Goal: Task Accomplishment & Management: Manage account settings

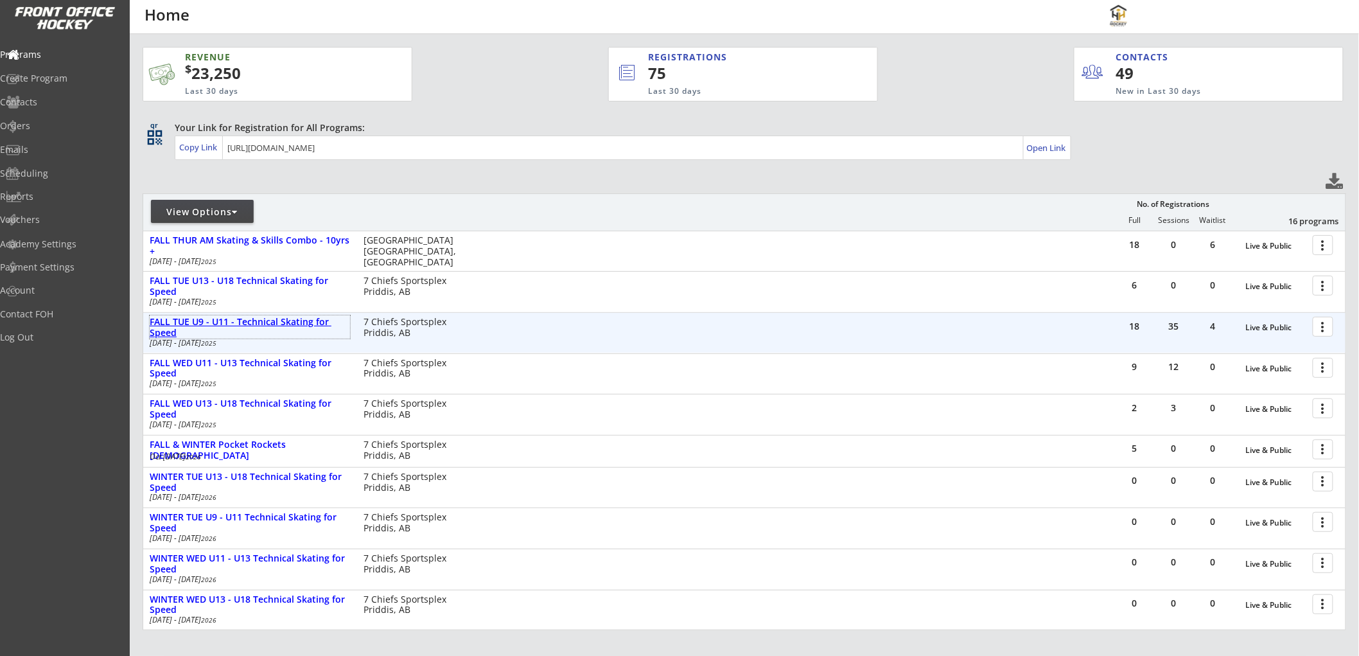
click at [228, 317] on div "FALL TUE U9 - U11 - Technical Skating for Speed" at bounding box center [250, 328] width 200 height 22
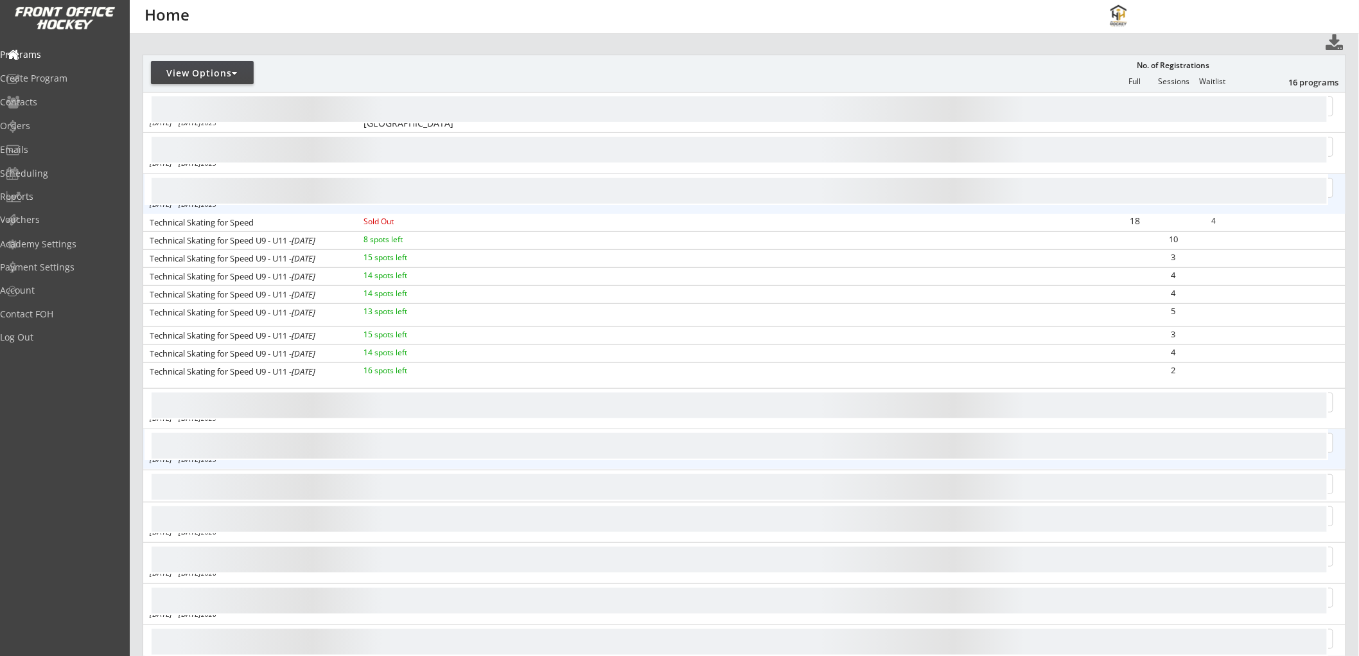
scroll to position [143, 0]
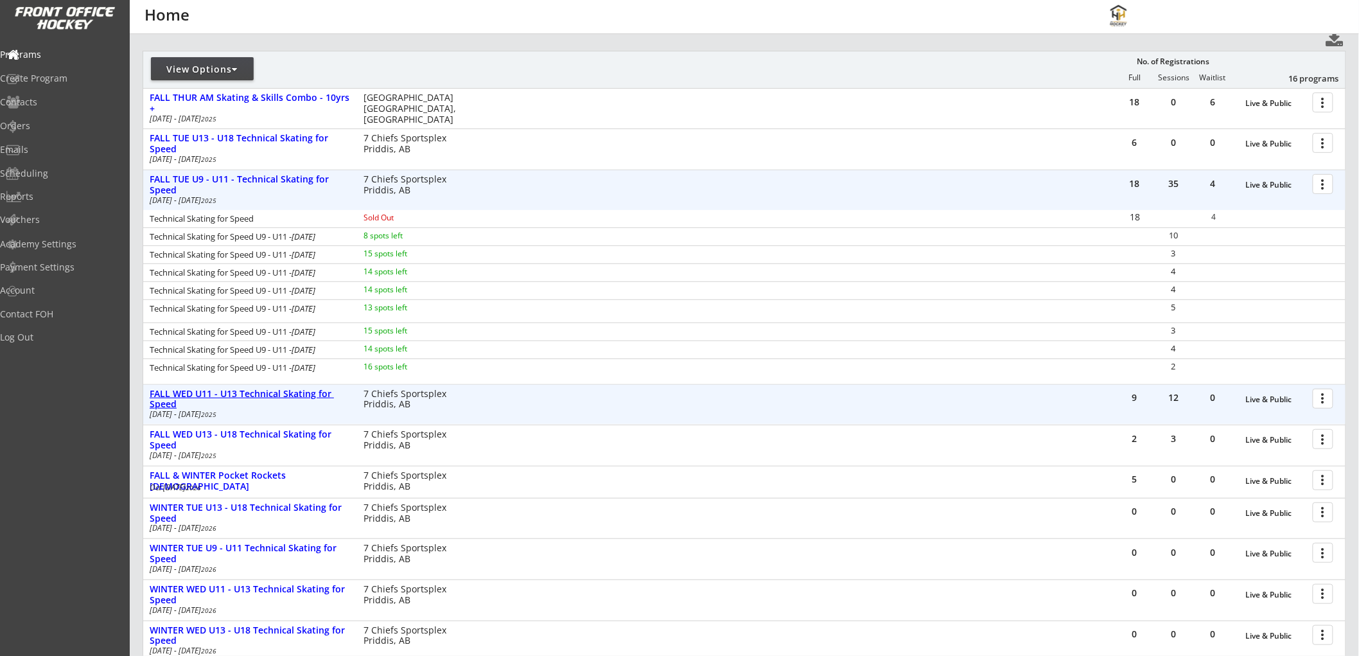
click at [234, 394] on div "FALL WED U11 - U13 Technical Skating for Speed" at bounding box center [250, 400] width 200 height 22
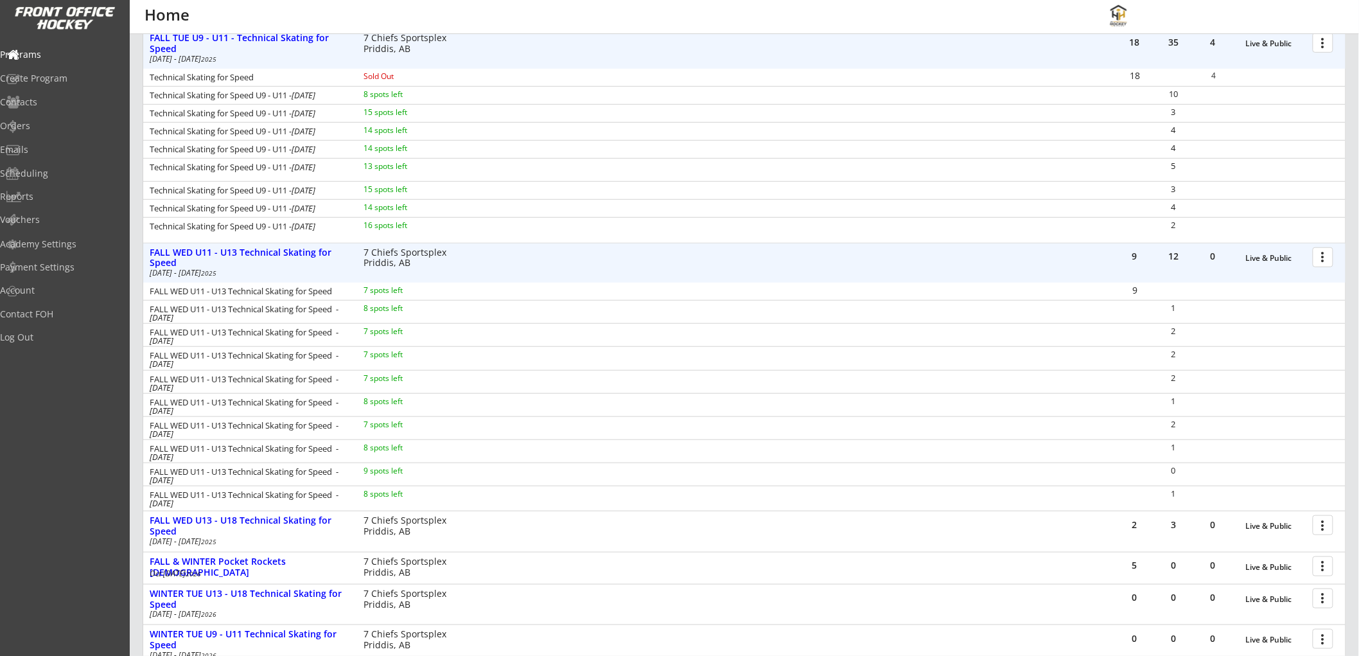
scroll to position [285, 0]
click at [1323, 254] on div at bounding box center [1325, 255] width 22 height 22
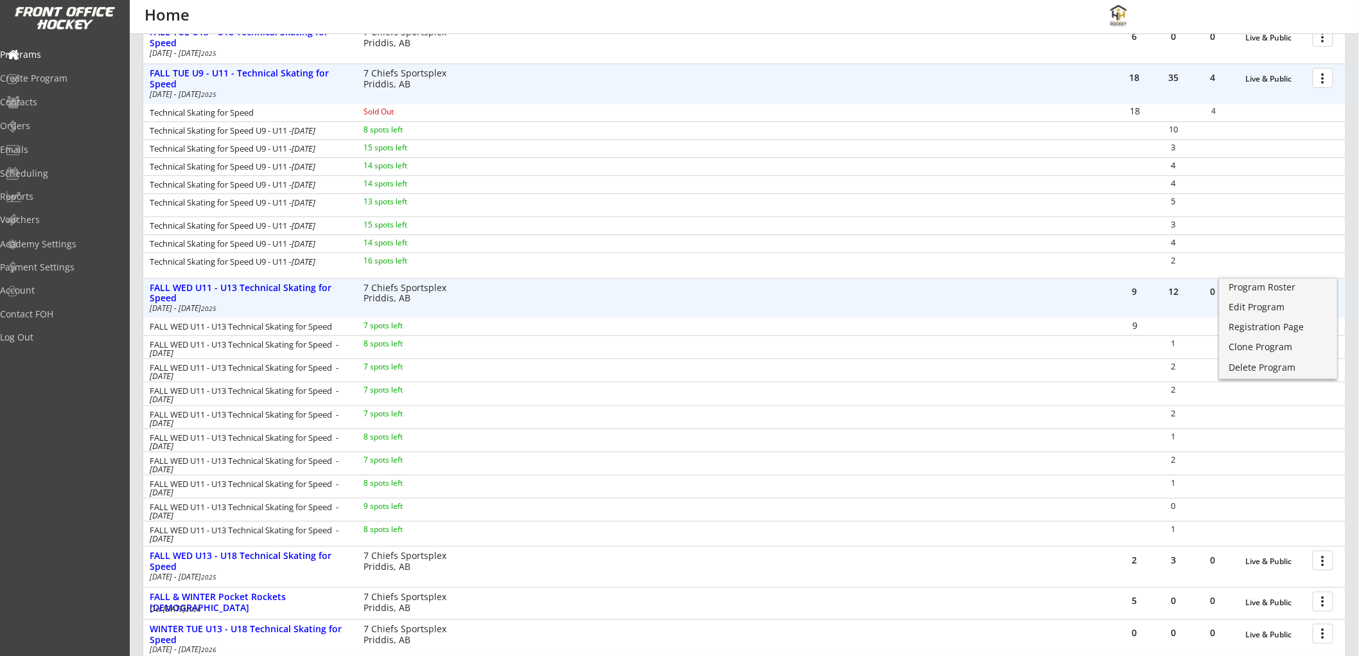
scroll to position [214, 0]
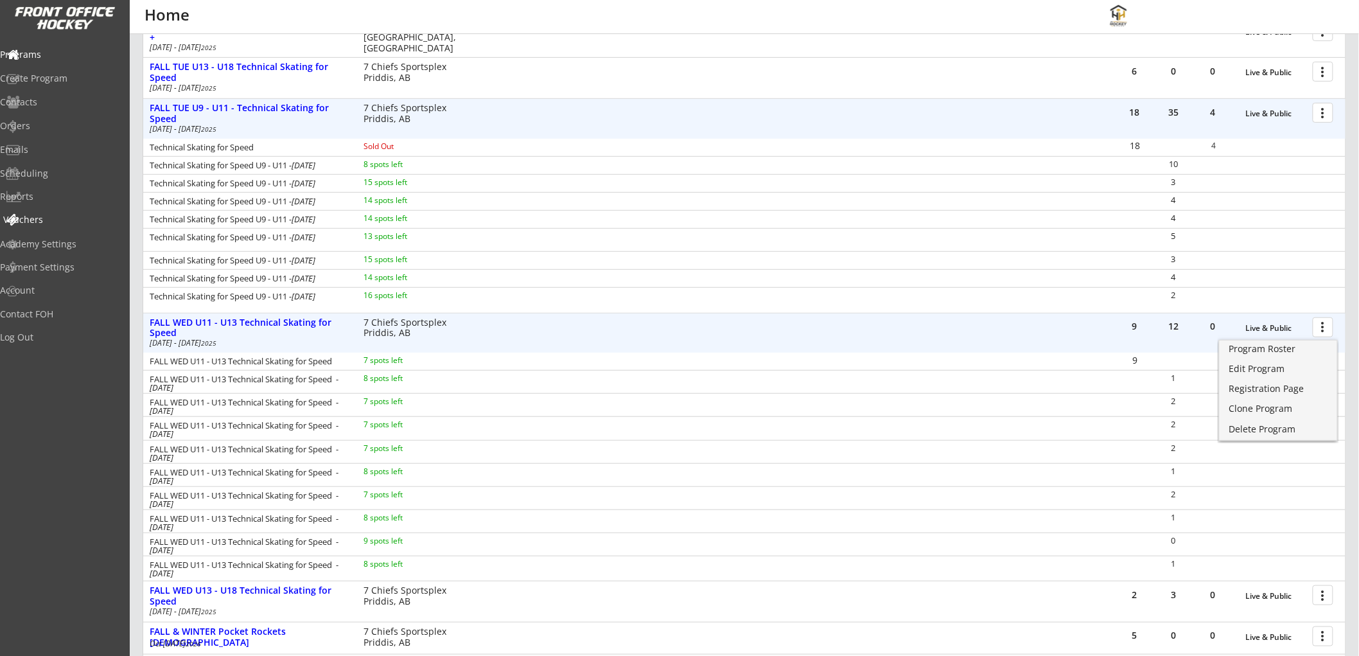
click at [56, 215] on div "Vouchers" at bounding box center [61, 219] width 116 height 9
select select ""Showing: Has Balance""
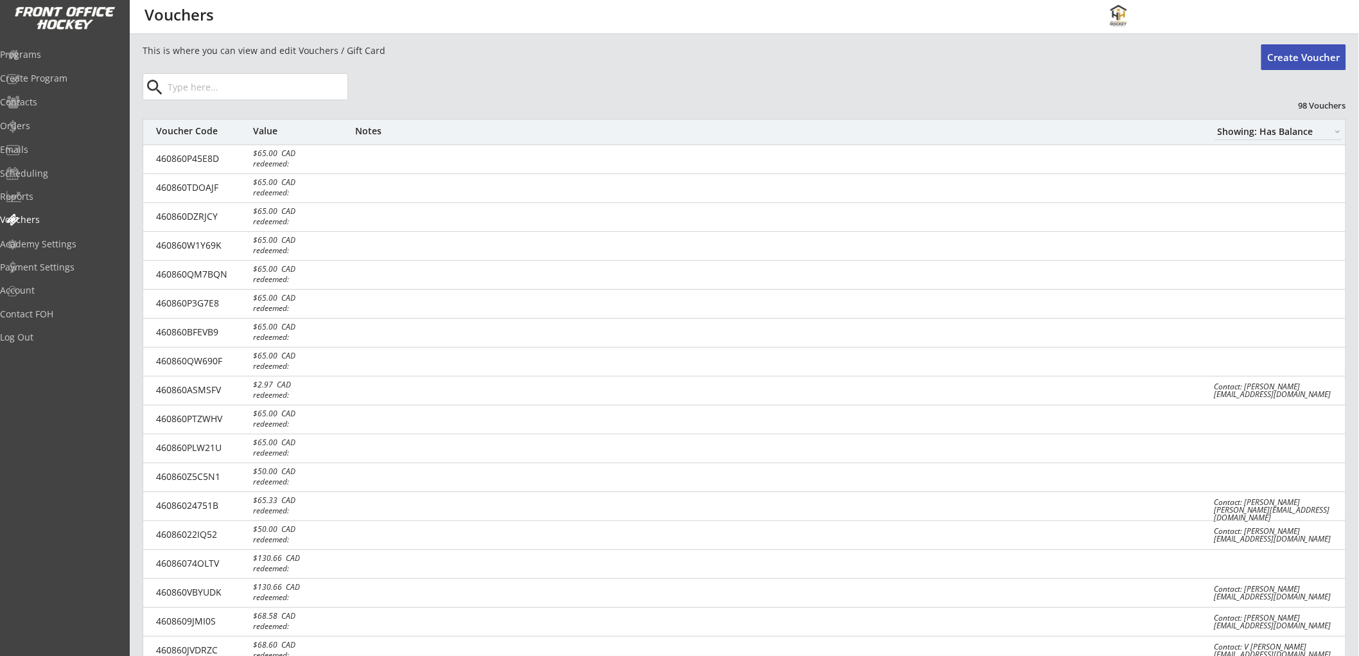
click at [242, 90] on input "input" at bounding box center [256, 87] width 182 height 26
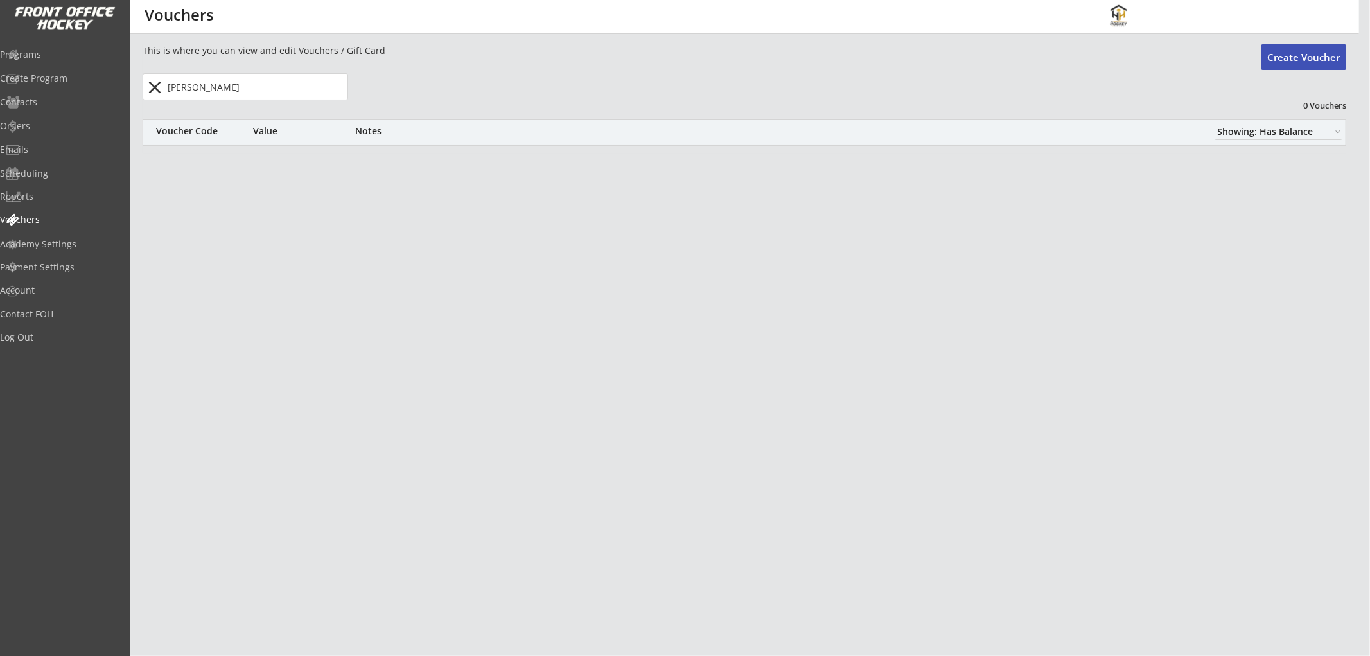
click at [238, 91] on input "input" at bounding box center [256, 87] width 182 height 26
type input "v"
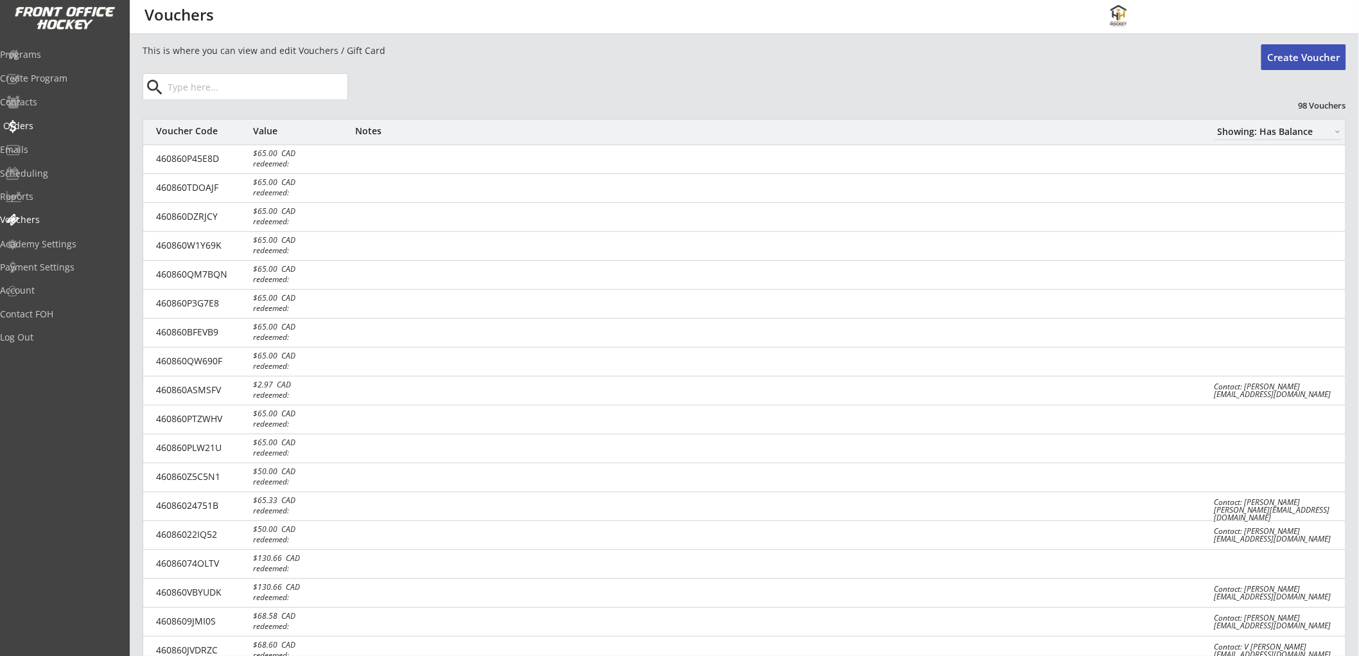
click at [60, 118] on div "Orders" at bounding box center [61, 127] width 122 height 22
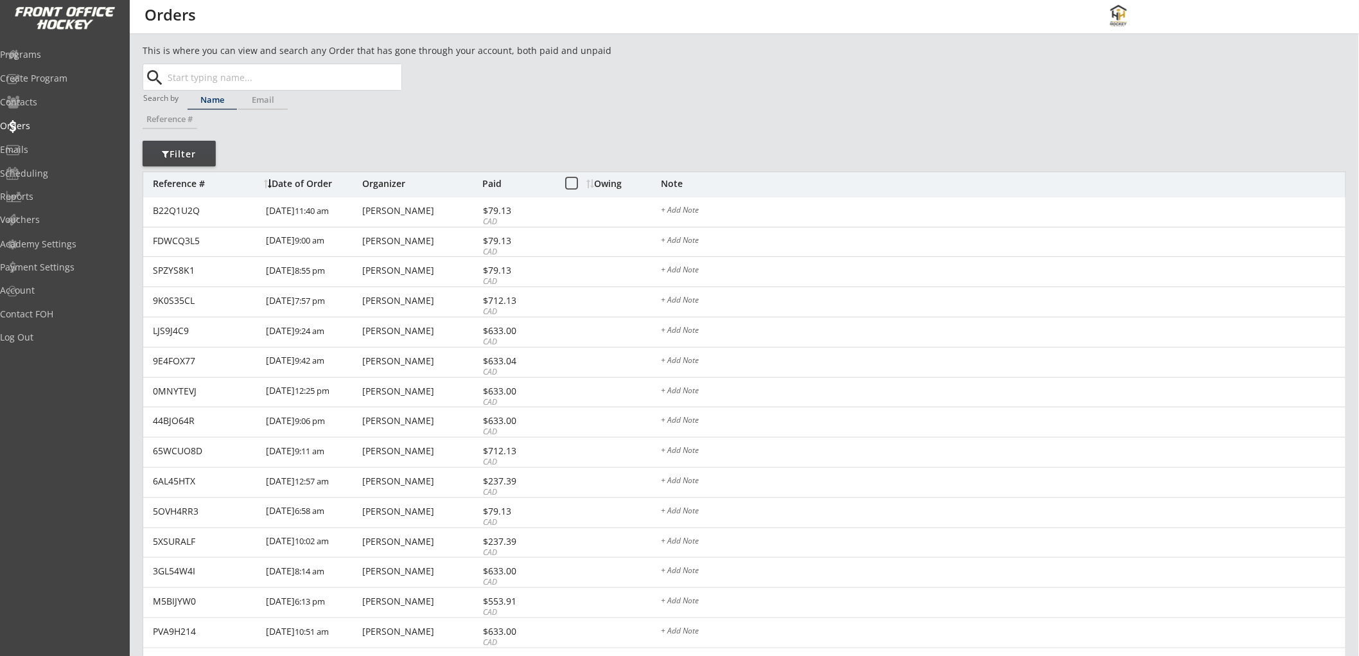
click at [214, 72] on input "text" at bounding box center [283, 77] width 236 height 26
type input "vinc"
type input "[PERSON_NAME]"
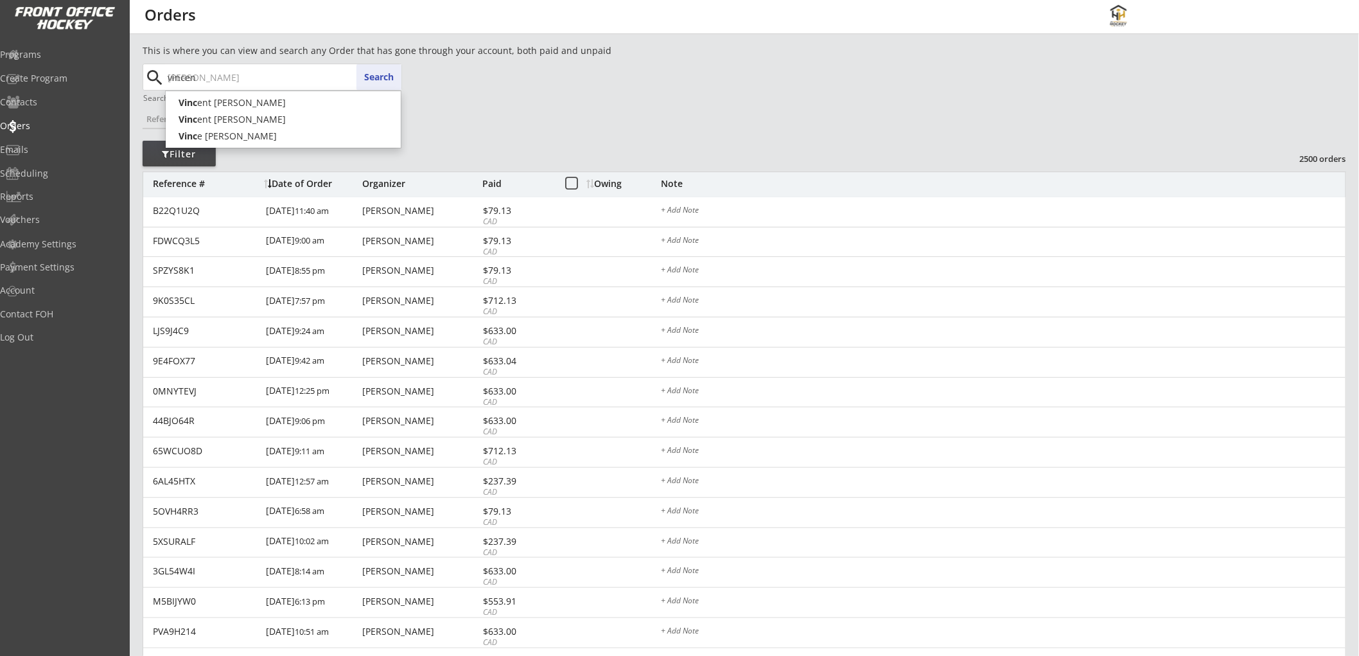
type input "[PERSON_NAME]"
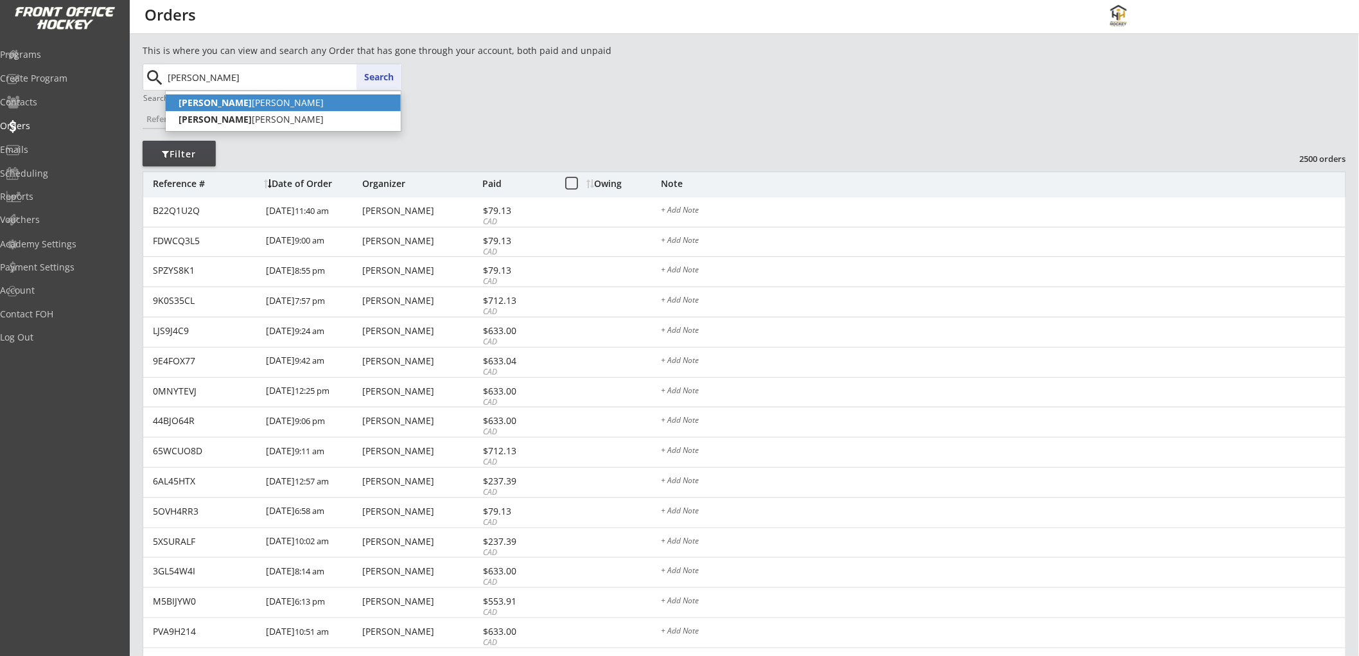
click at [225, 101] on p "[PERSON_NAME]" at bounding box center [283, 102] width 235 height 17
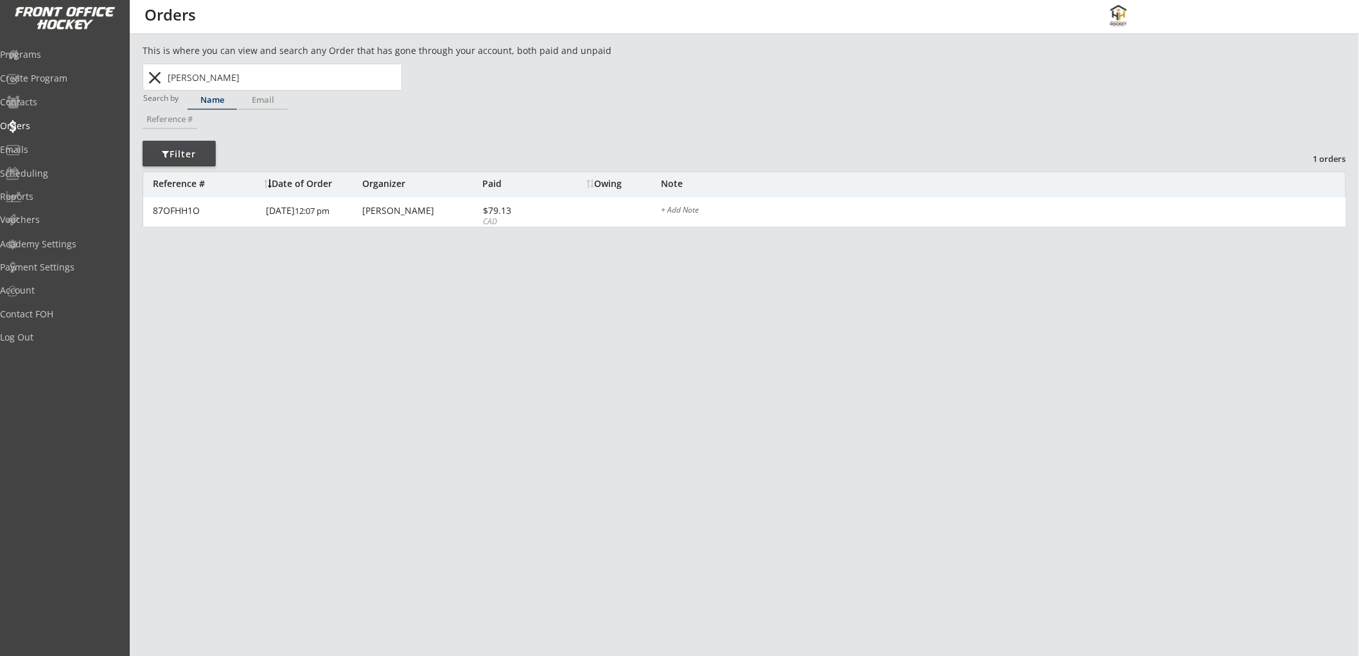
type input "[PERSON_NAME]"
click at [155, 77] on button "close" at bounding box center [155, 77] width 21 height 21
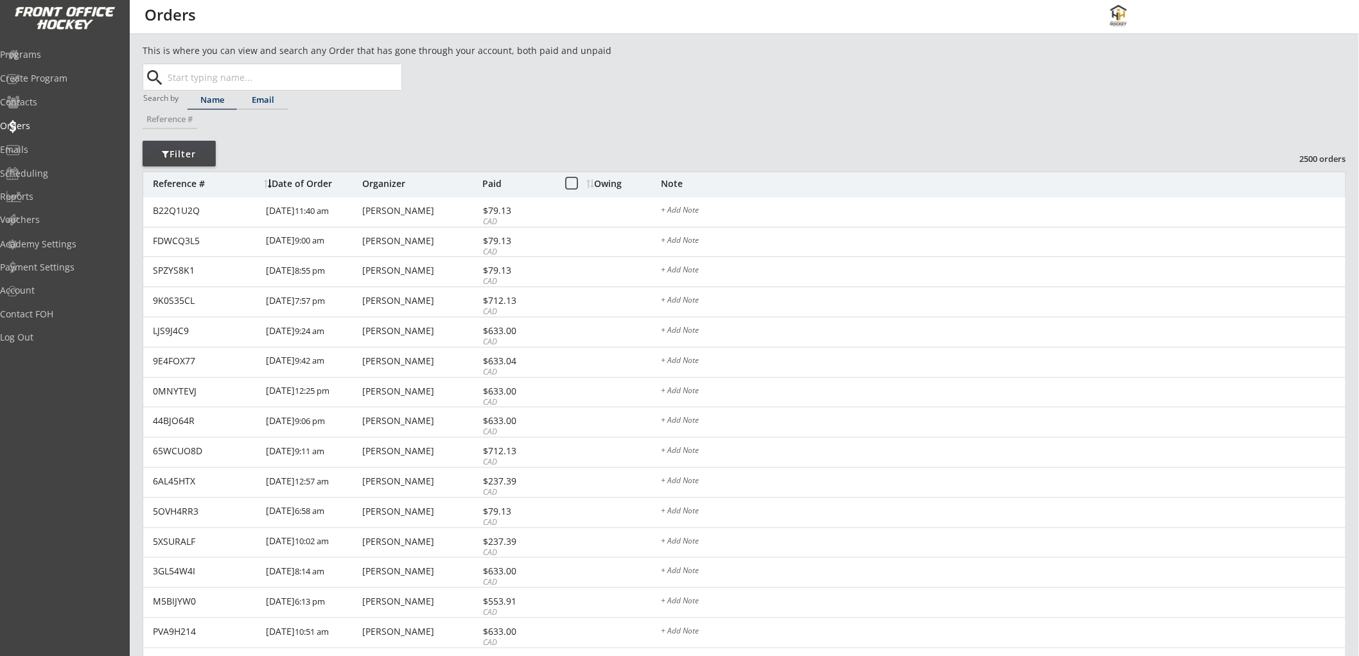
click at [257, 98] on div "Email" at bounding box center [262, 100] width 49 height 8
click at [225, 75] on input "text" at bounding box center [283, 77] width 236 height 26
paste input "[EMAIL_ADDRESS][DOMAIN_NAME]"
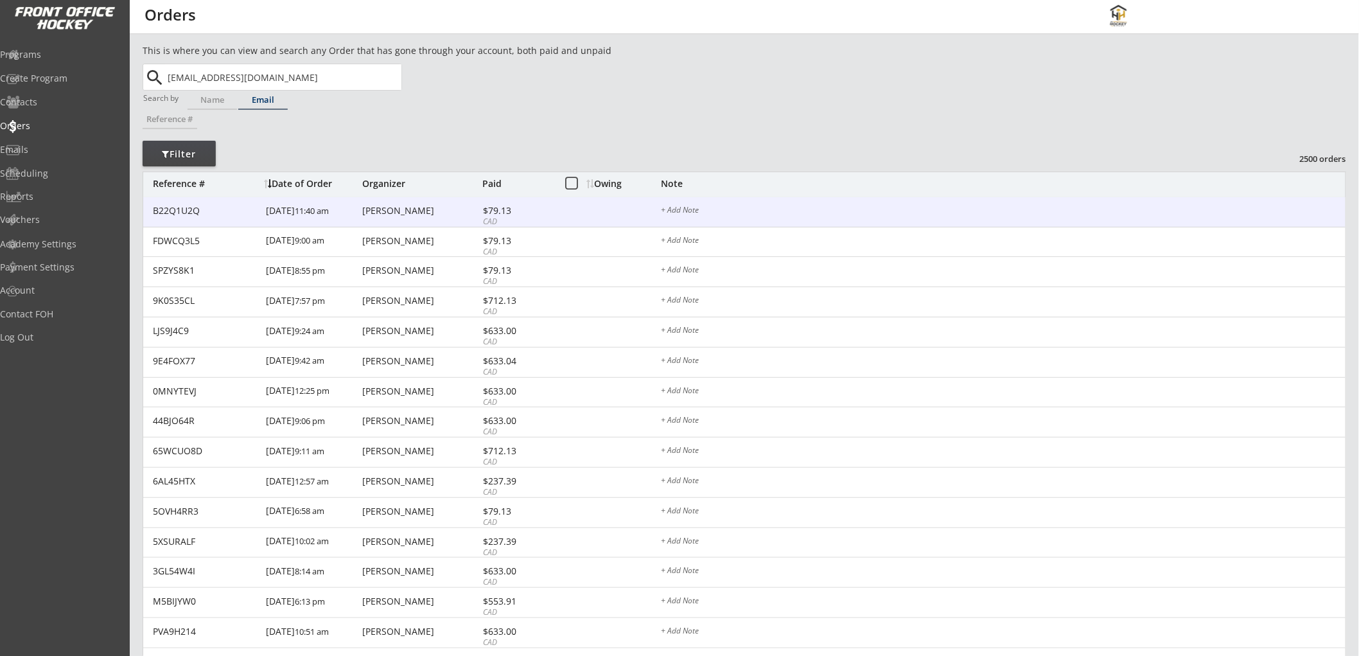
type input "[EMAIL_ADDRESS][DOMAIN_NAME]"
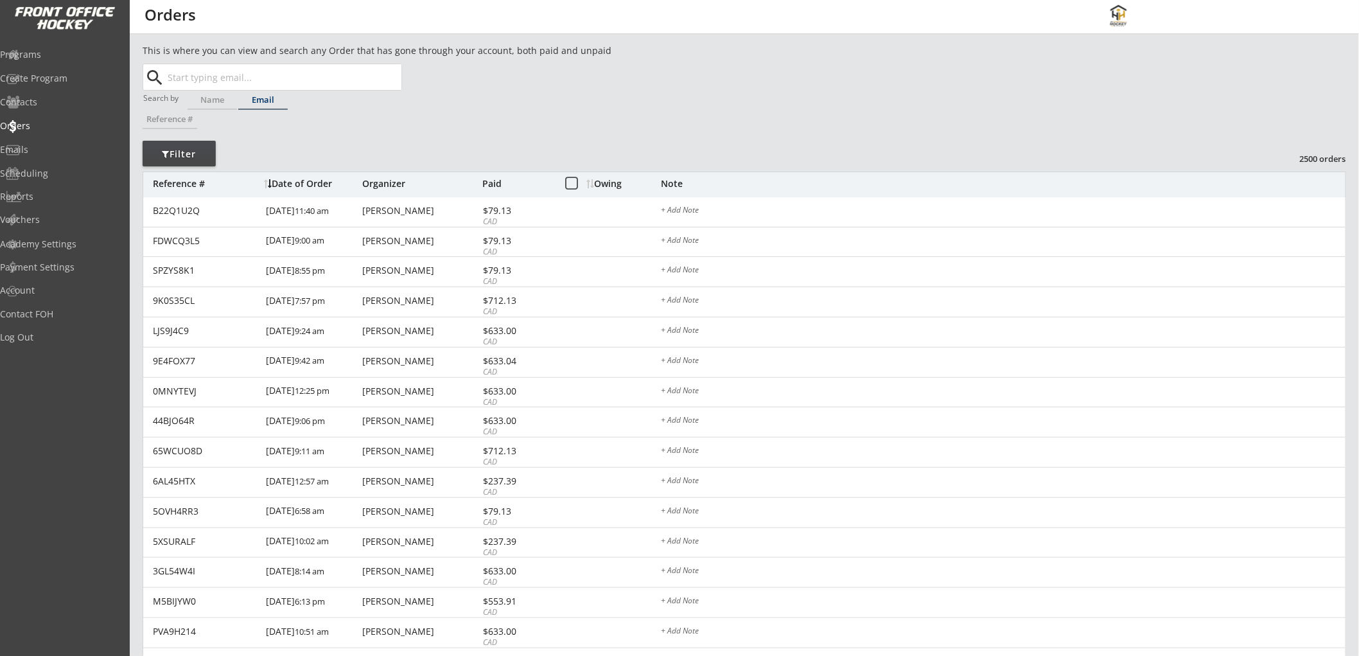
click at [419, 125] on div "This is where you can view and search any Order that has gone through your acco…" at bounding box center [745, 439] width 1204 height 791
click at [49, 146] on div "Emails" at bounding box center [61, 149] width 116 height 9
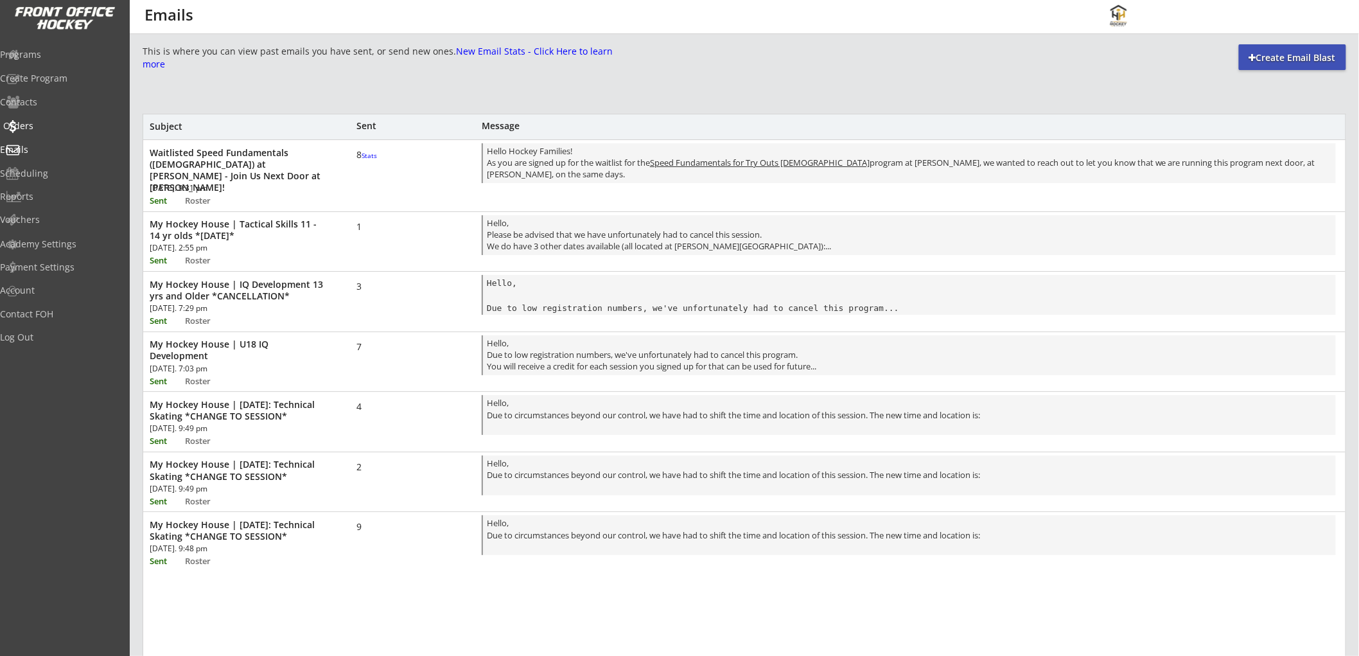
click at [47, 123] on div "Orders" at bounding box center [61, 125] width 116 height 9
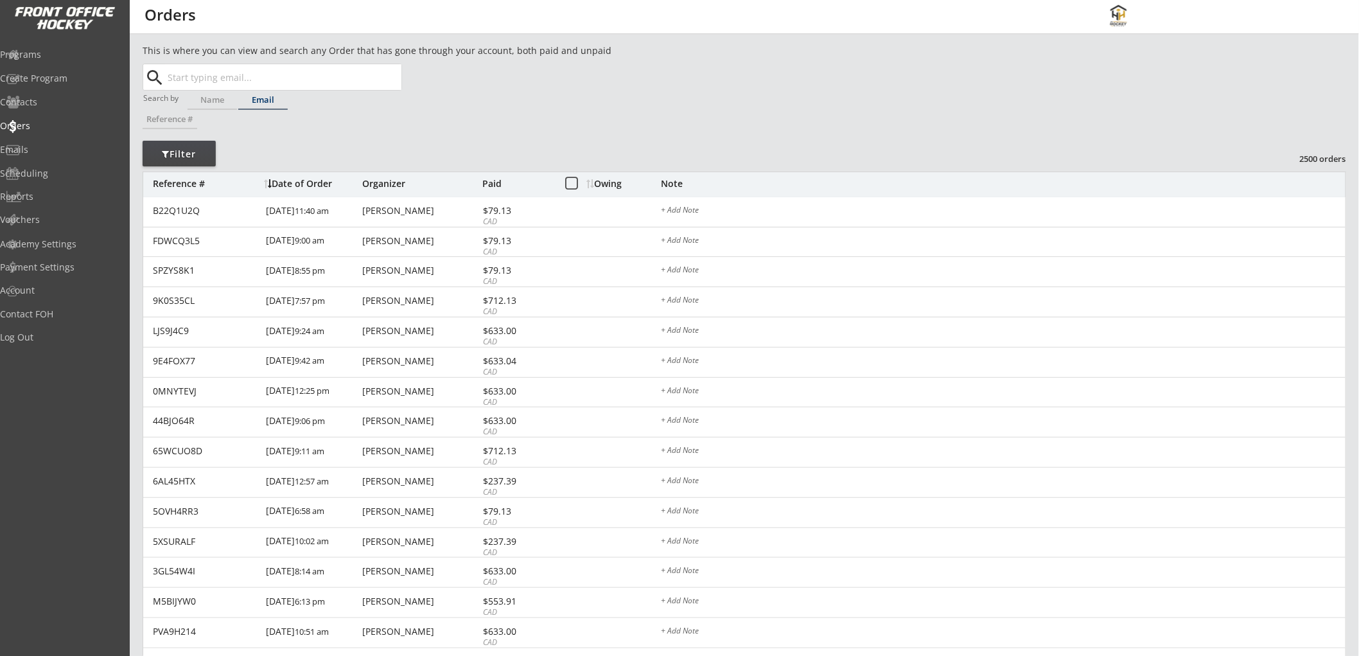
click at [267, 100] on div "Email" at bounding box center [262, 100] width 49 height 8
click at [266, 81] on input "text" at bounding box center [283, 77] width 236 height 26
paste input "[EMAIL_ADDRESS][DOMAIN_NAME]"
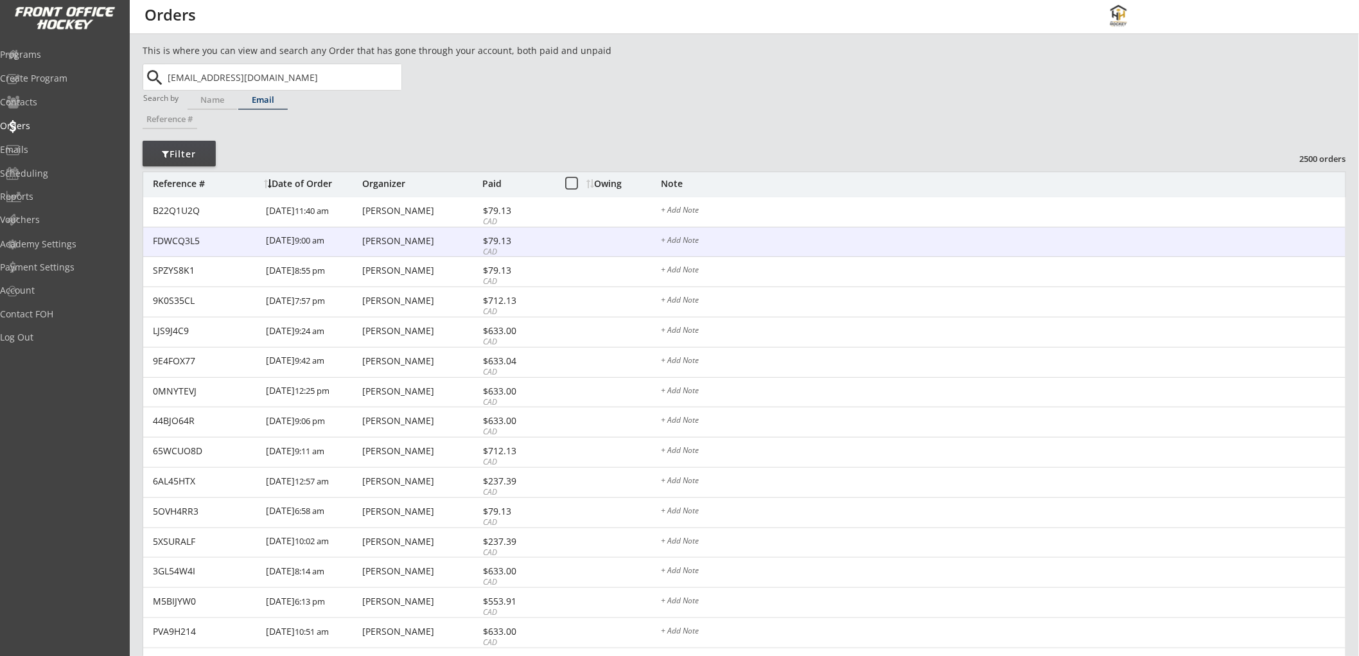
type input "[EMAIL_ADDRESS][DOMAIN_NAME]"
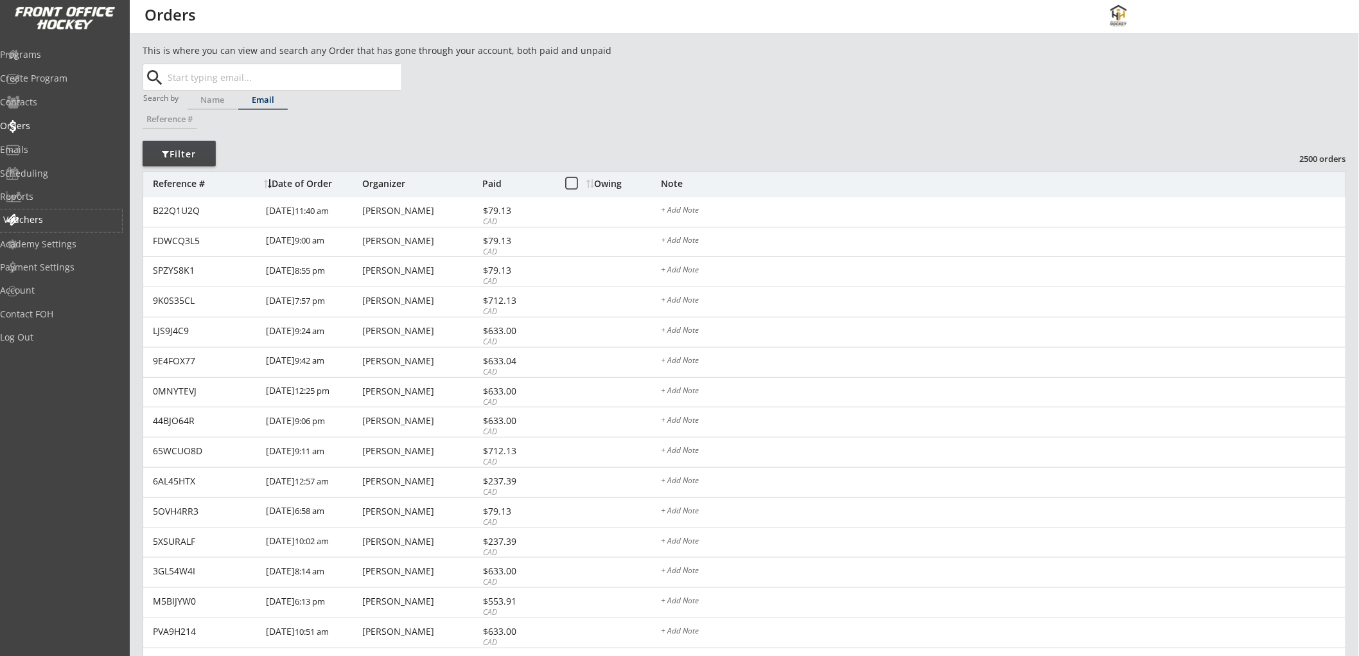
click at [33, 215] on div "Vouchers" at bounding box center [61, 219] width 116 height 9
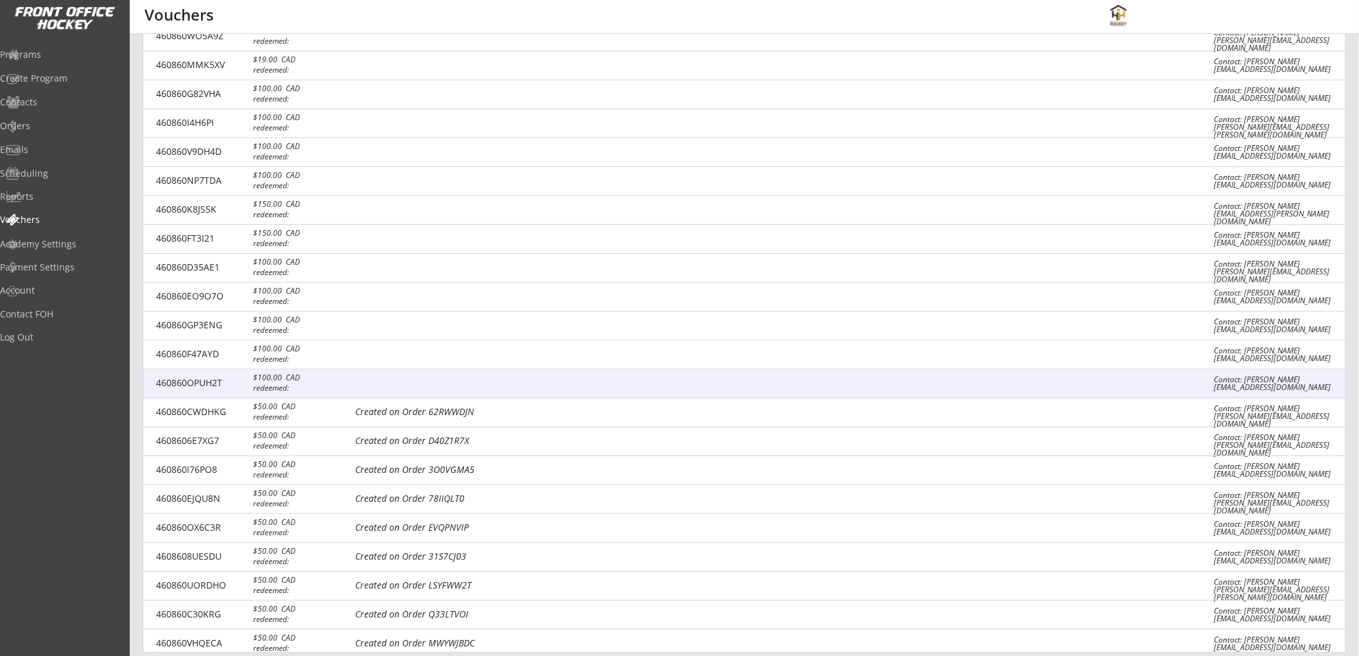
scroll to position [2204, 0]
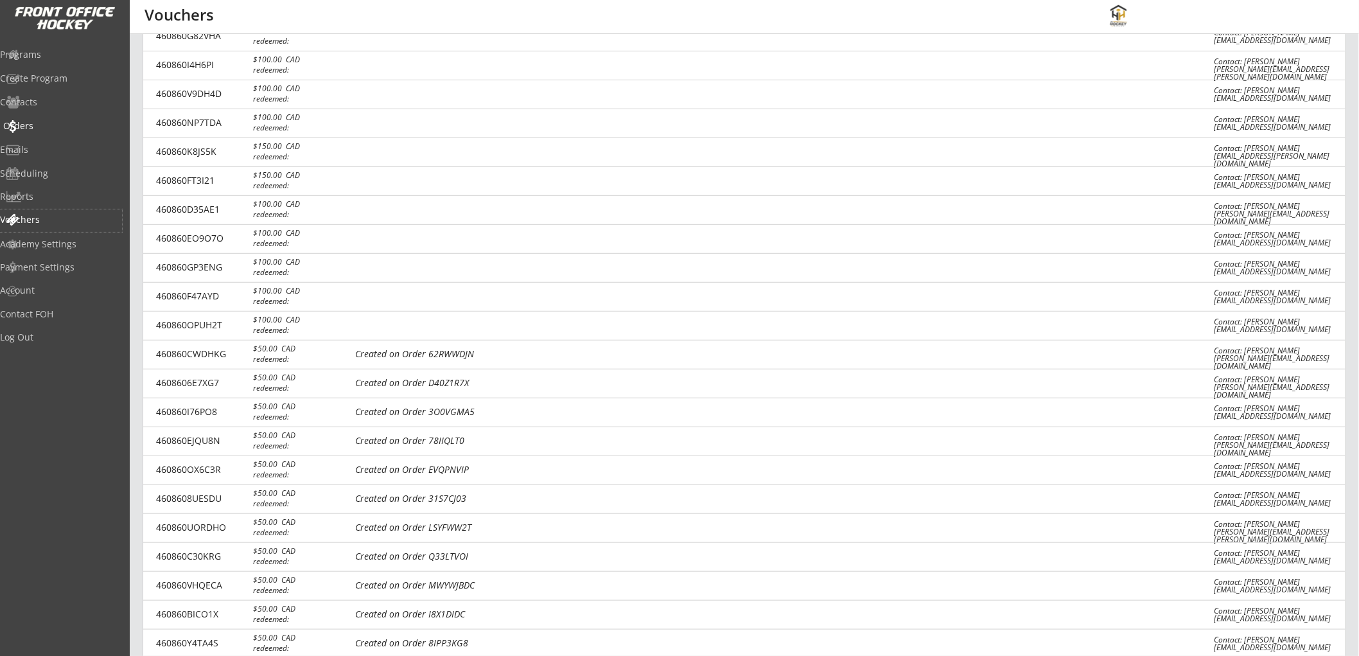
click at [57, 124] on div "Orders" at bounding box center [61, 125] width 116 height 9
click at [55, 124] on div "Orders" at bounding box center [61, 125] width 116 height 9
click at [37, 145] on div "Emails" at bounding box center [61, 149] width 122 height 9
click at [49, 123] on div "Orders" at bounding box center [61, 125] width 116 height 9
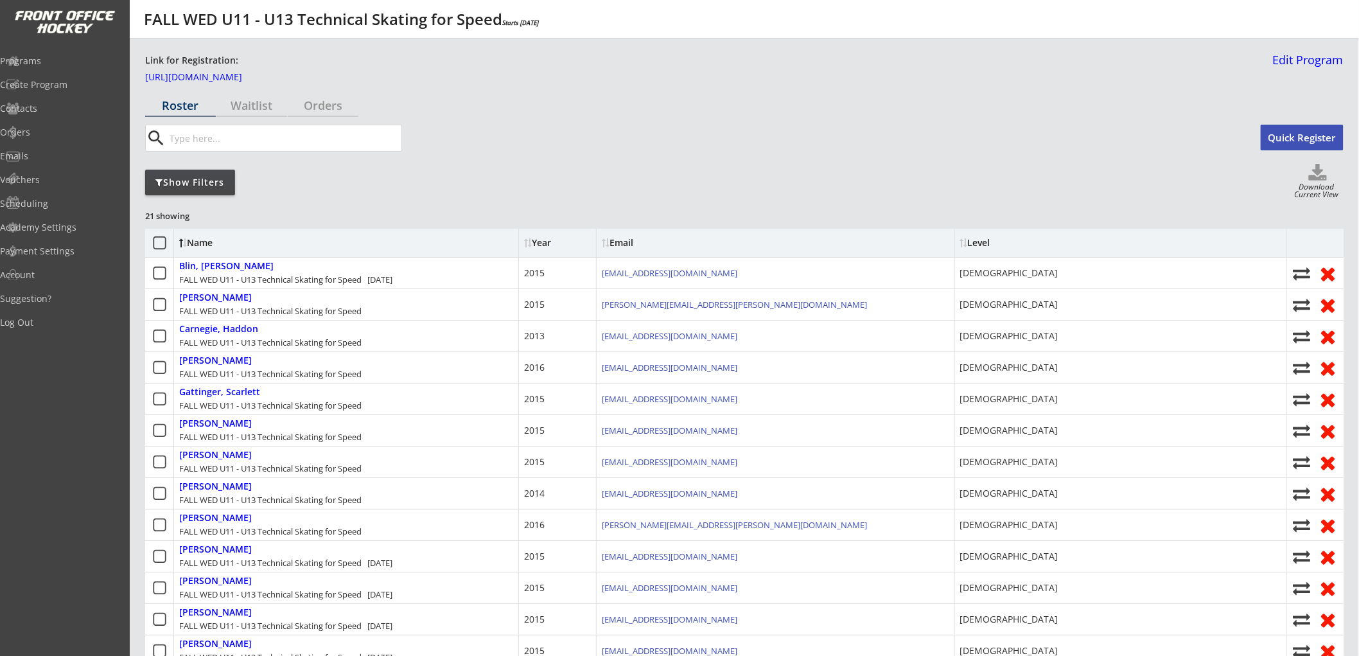
click at [194, 182] on div "Show Filters" at bounding box center [190, 182] width 90 height 13
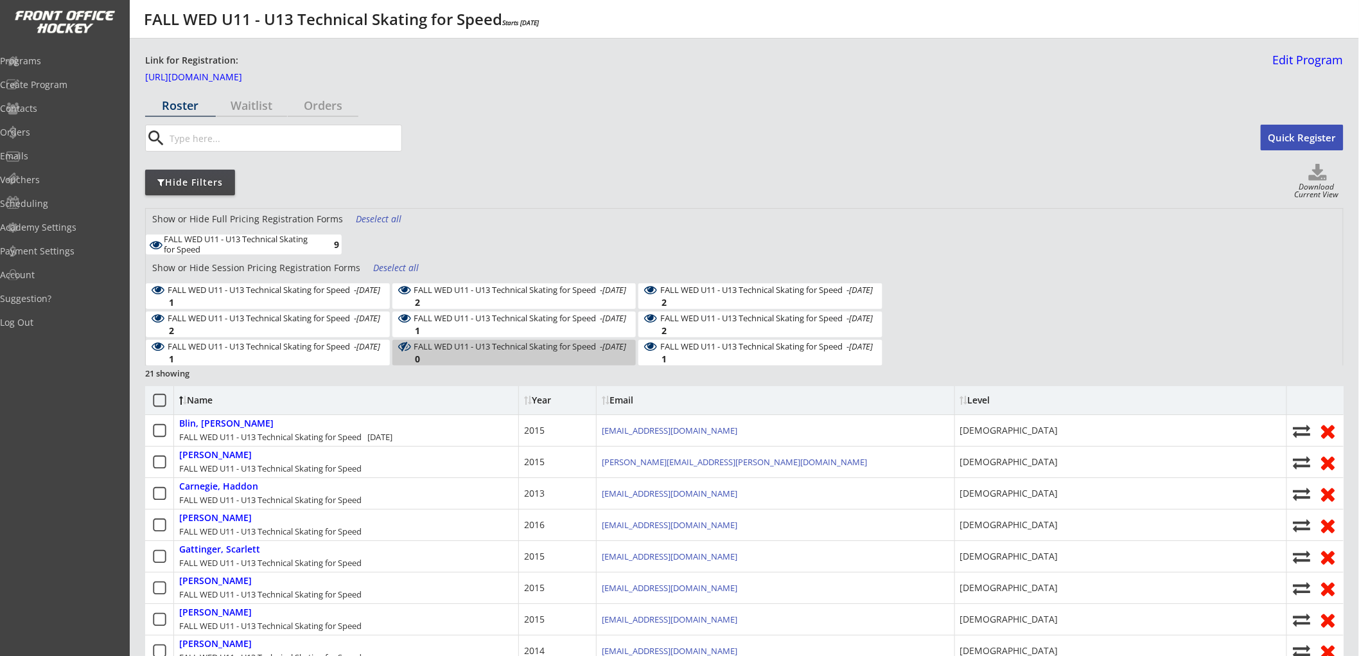
click at [258, 138] on input "input" at bounding box center [284, 138] width 234 height 26
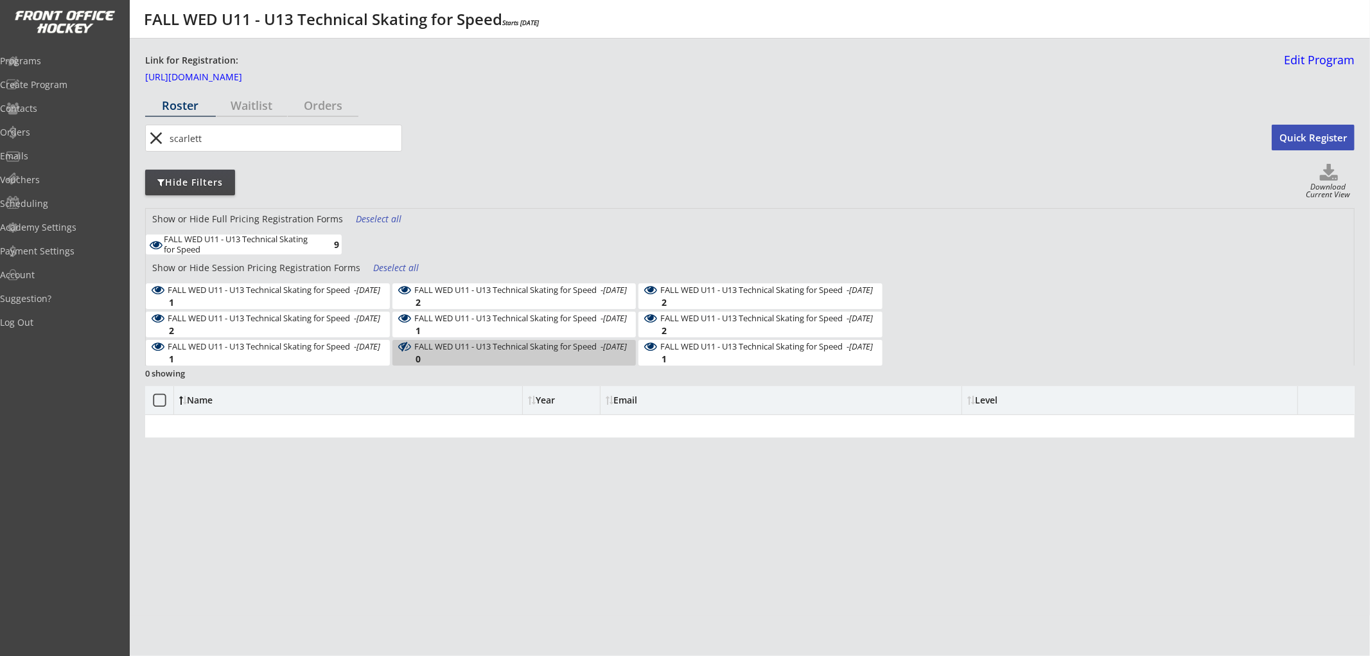
type input "scarlett"
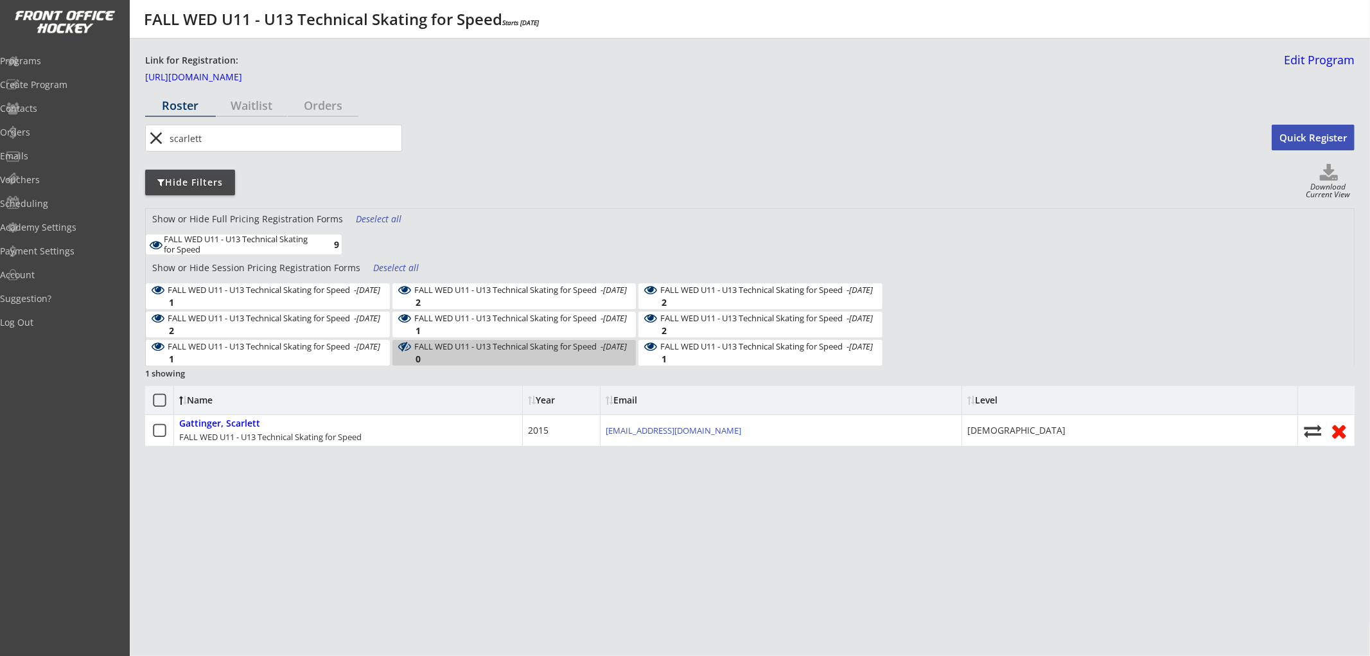
click at [324, 293] on div "FALL WED U11 - U13 Technical Skating for Speed - Oct 15, 2025 1" at bounding box center [268, 296] width 244 height 26
click at [373, 261] on div "Deselect all" at bounding box center [397, 267] width 48 height 13
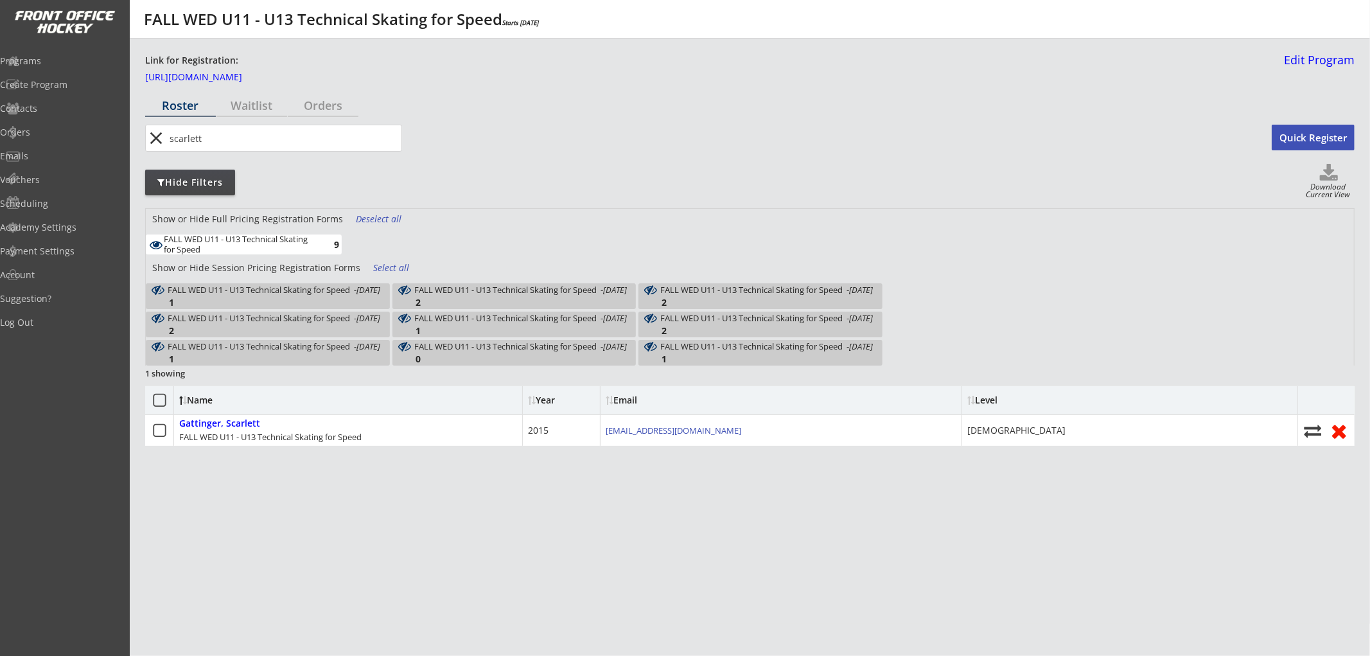
click at [152, 135] on button "close" at bounding box center [156, 138] width 21 height 21
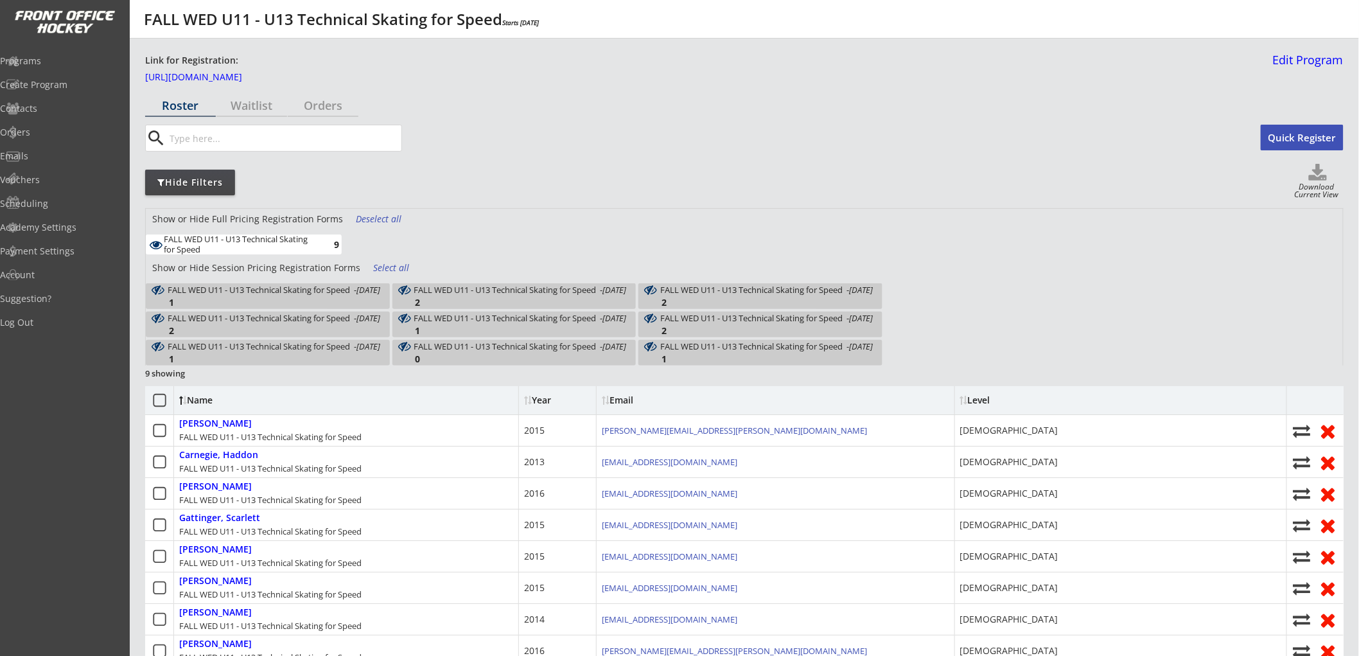
click at [365, 220] on div "Deselect all" at bounding box center [380, 219] width 48 height 13
click at [334, 293] on div "FALL WED U11 - U13 Technical Skating for Speed - Oct 15, 2025 1" at bounding box center [268, 296] width 244 height 26
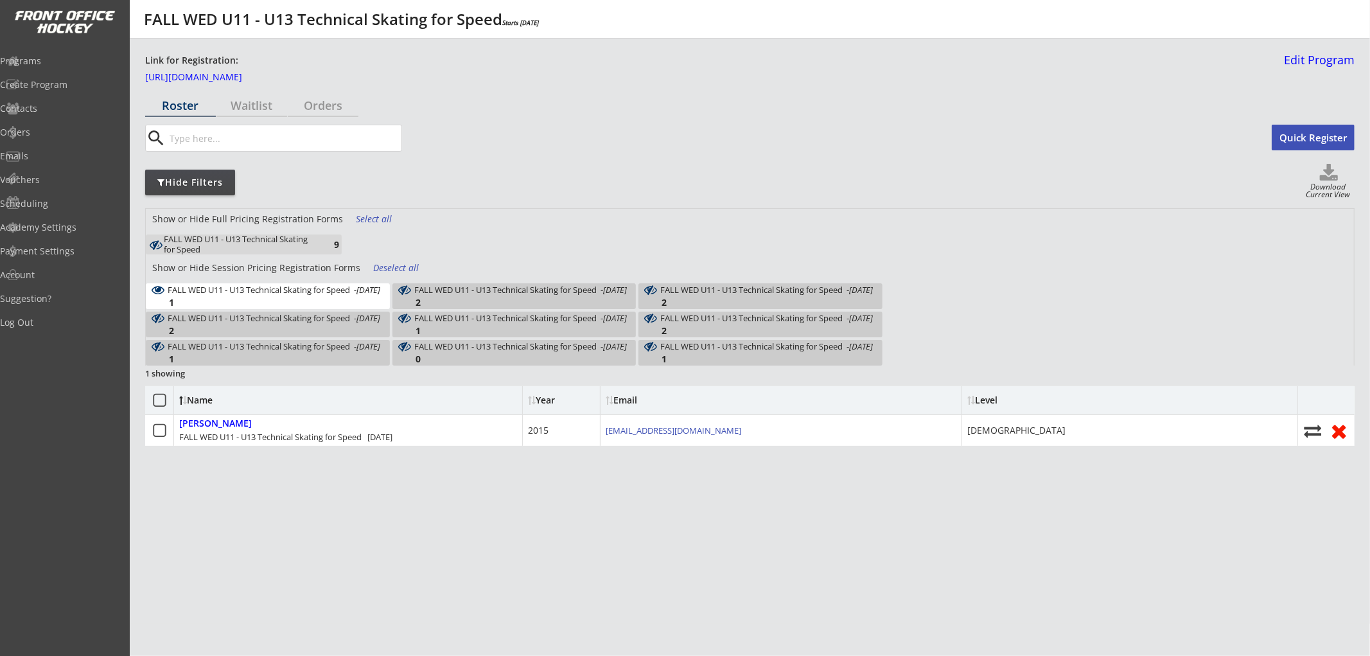
click at [339, 290] on div "FALL WED U11 - U13 Technical Skating for Speed - Oct 15, 2025 1" at bounding box center [268, 296] width 244 height 26
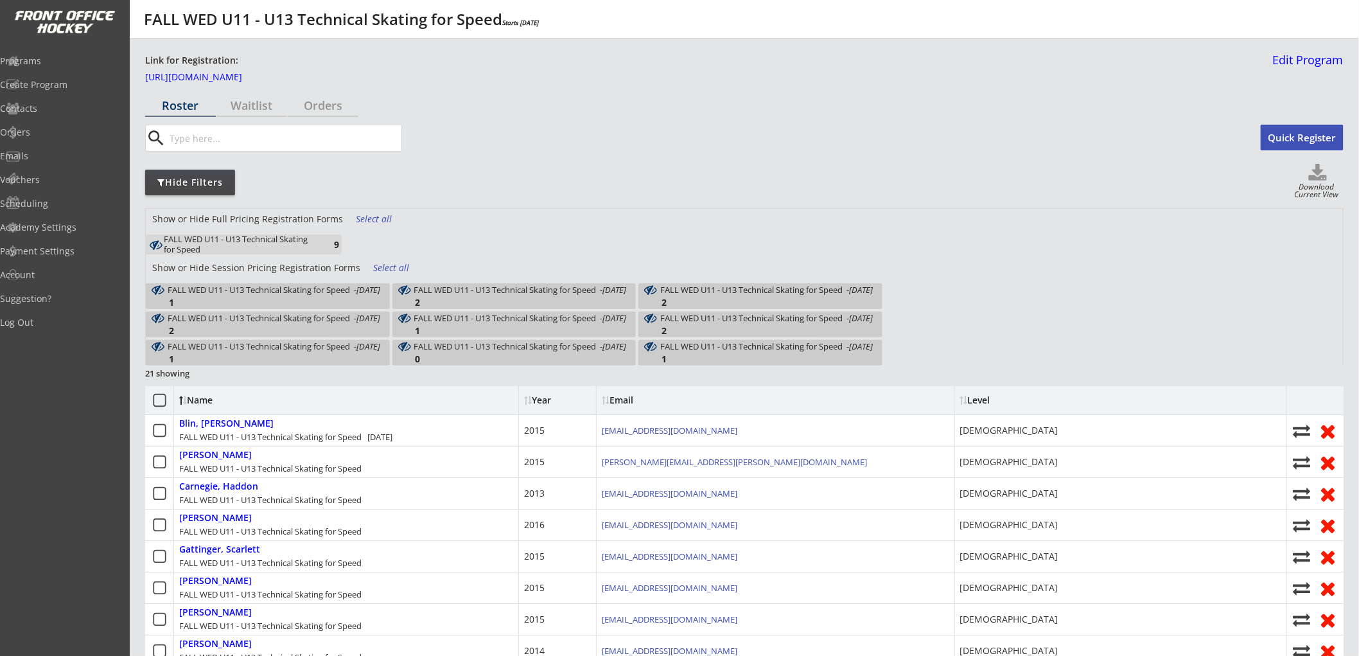
click at [308, 241] on div "FALL WED U11 - U13 Technical Skating for Speed" at bounding box center [239, 244] width 150 height 20
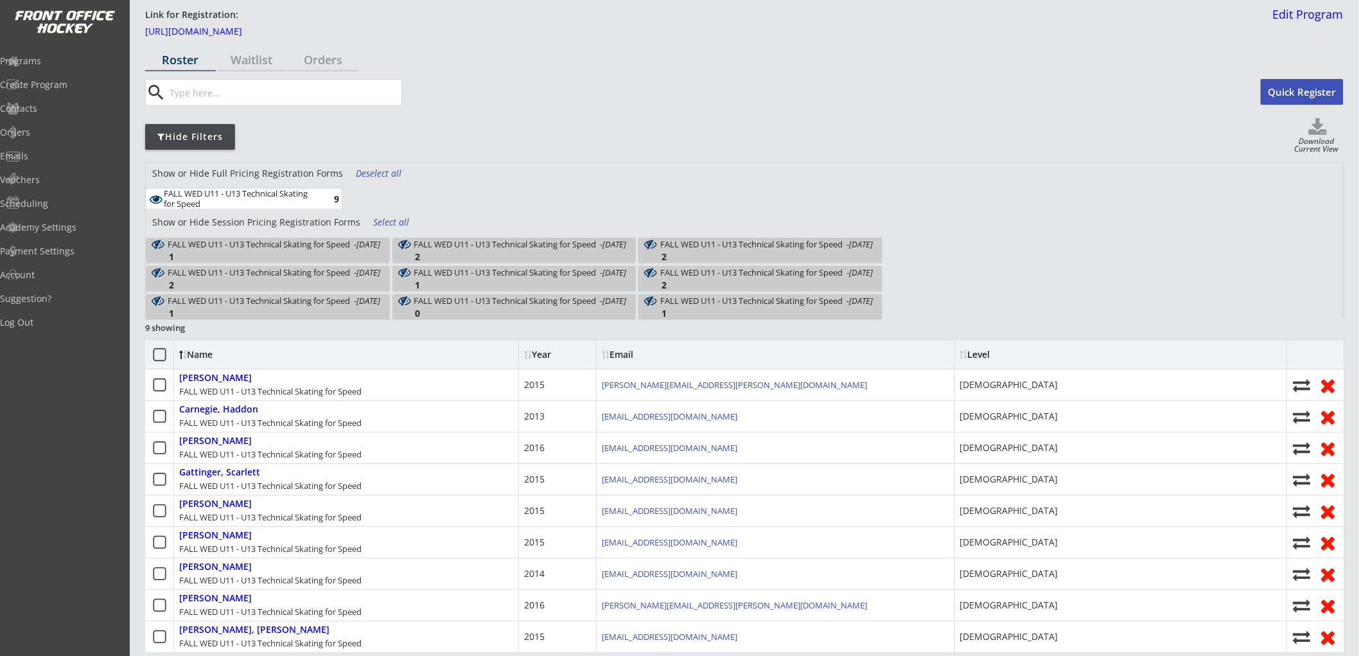
scroll to position [71, 0]
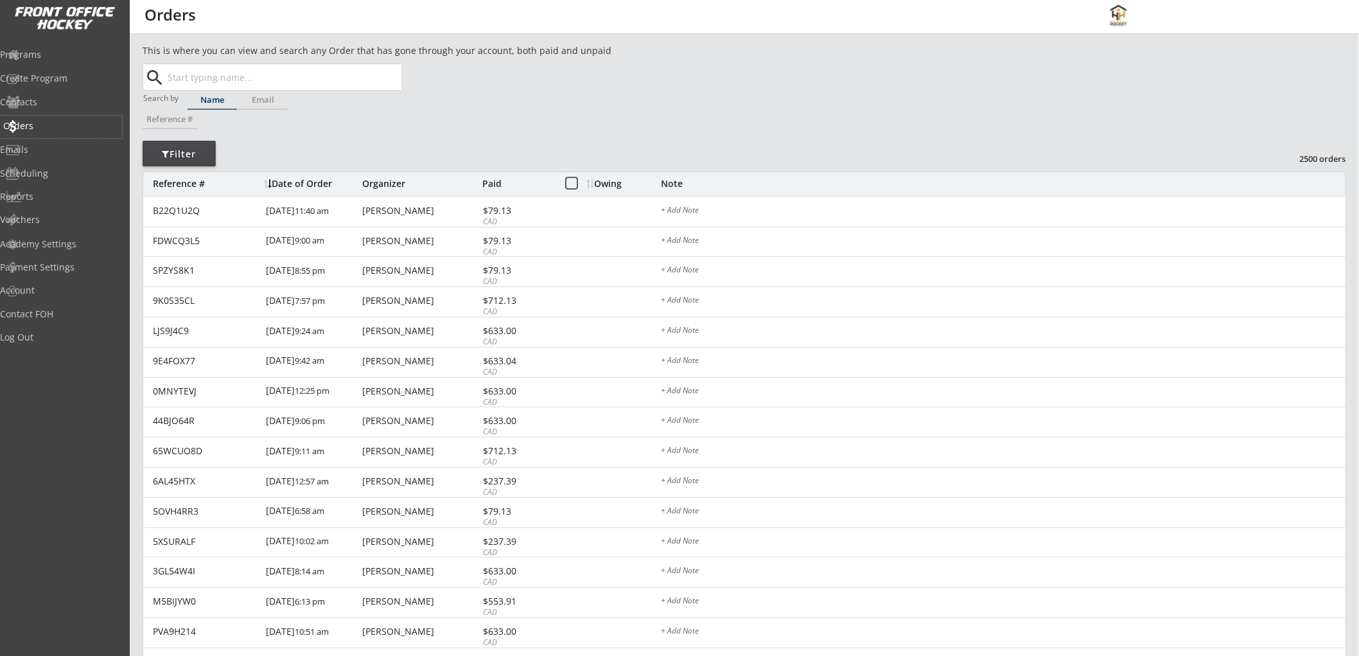
click at [55, 123] on div "Orders" at bounding box center [61, 125] width 116 height 9
click at [164, 121] on div "Reference #" at bounding box center [170, 119] width 55 height 8
paste input "G26JG913"
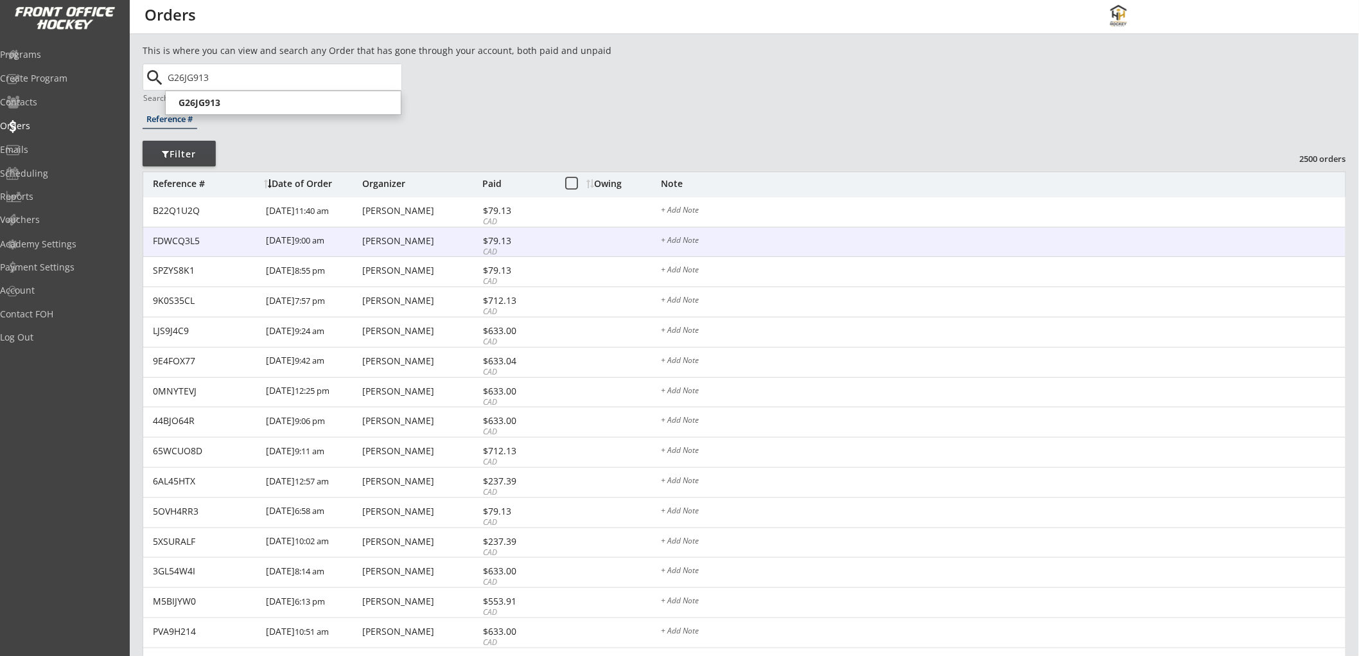
type input "G26JG913"
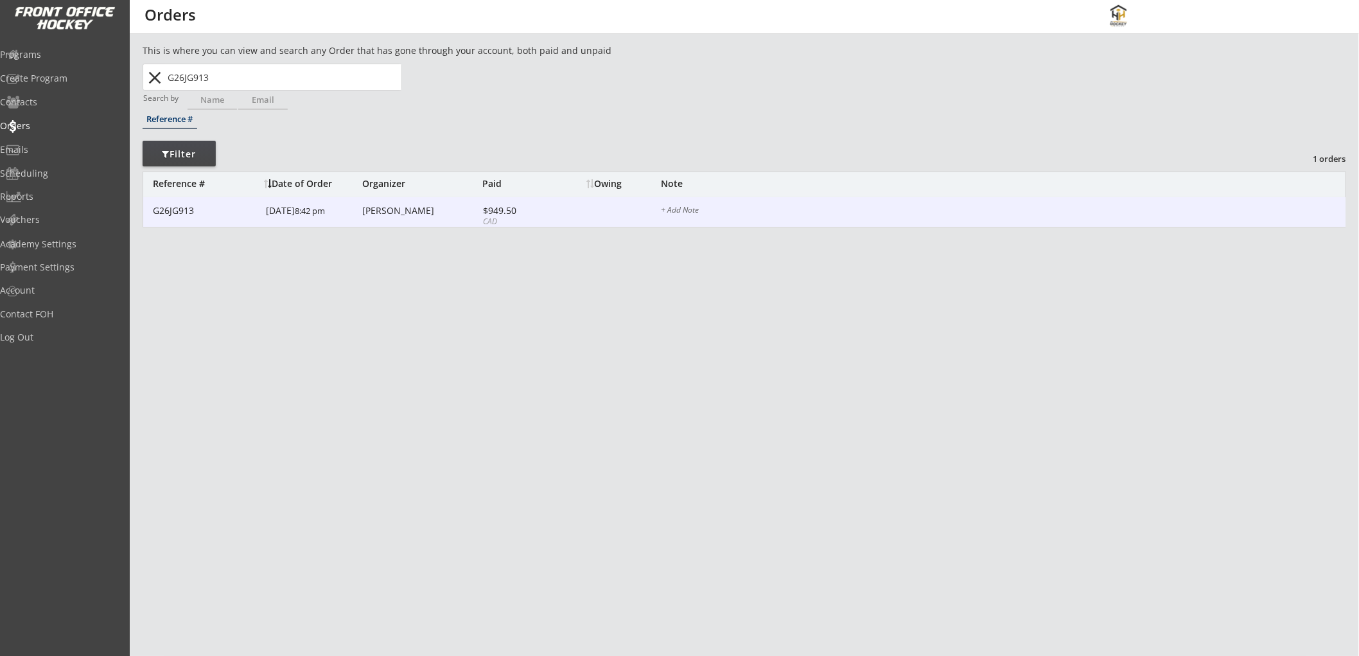
click at [295, 213] on font "8:42 pm" at bounding box center [310, 211] width 30 height 12
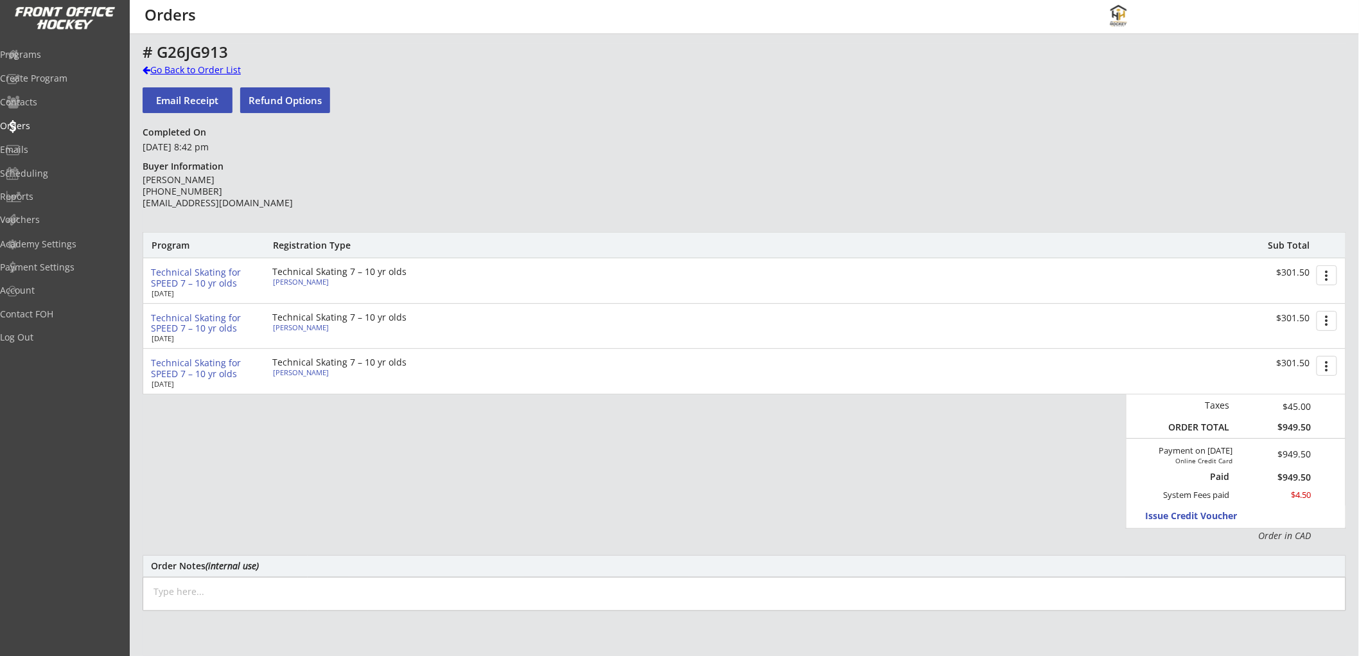
click at [225, 66] on div "Go Back to Order List" at bounding box center [209, 70] width 132 height 13
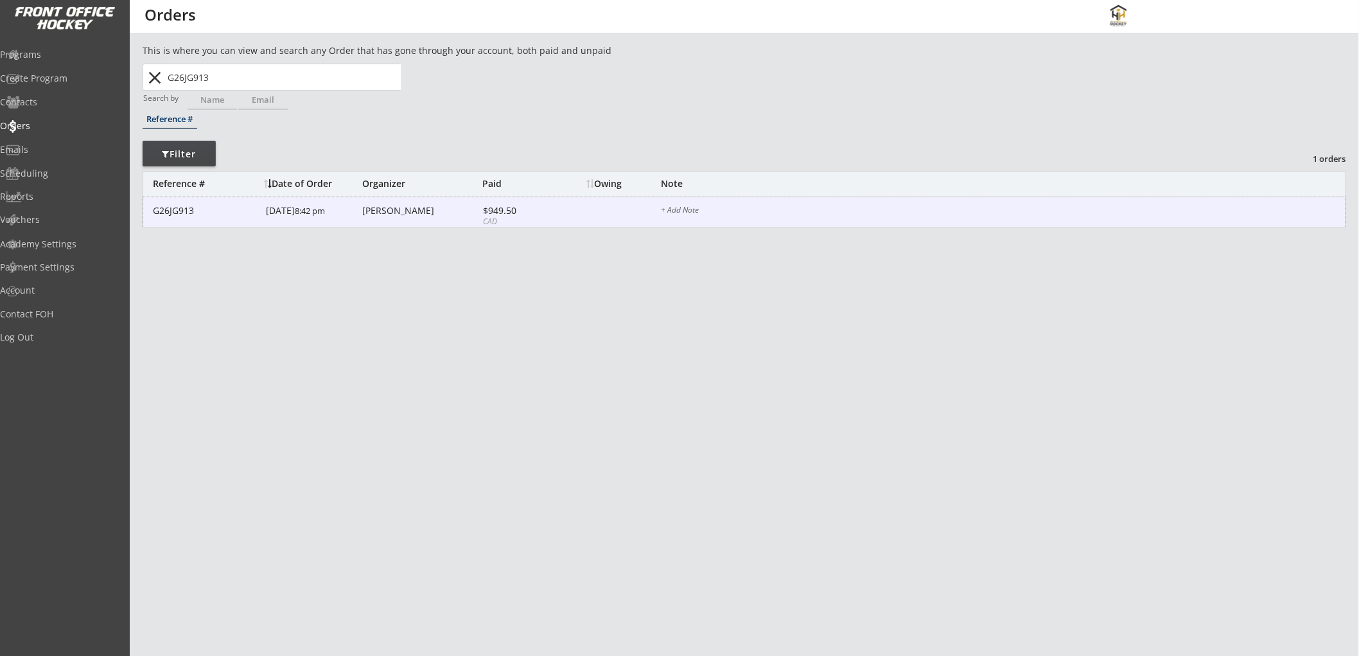
click at [313, 215] on div "3/07/25 8:42 pm" at bounding box center [312, 211] width 93 height 29
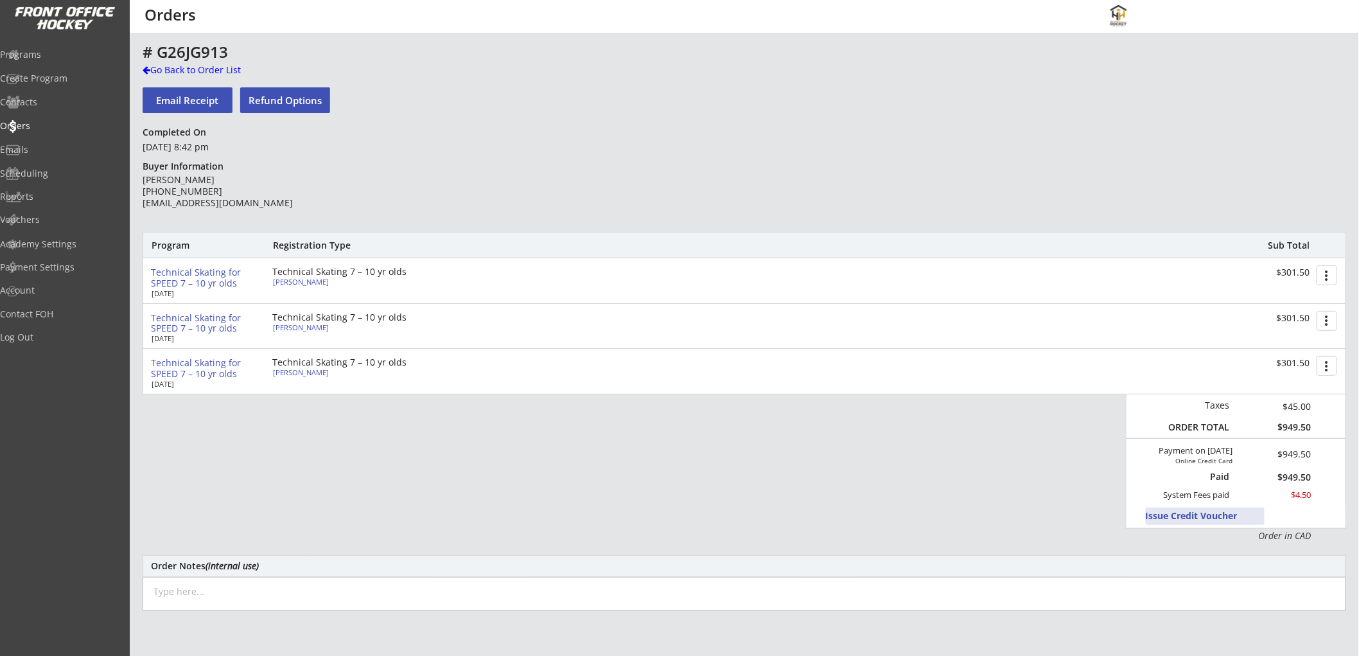
click at [1182, 511] on button "Issue Credit Voucher" at bounding box center [1205, 515] width 119 height 17
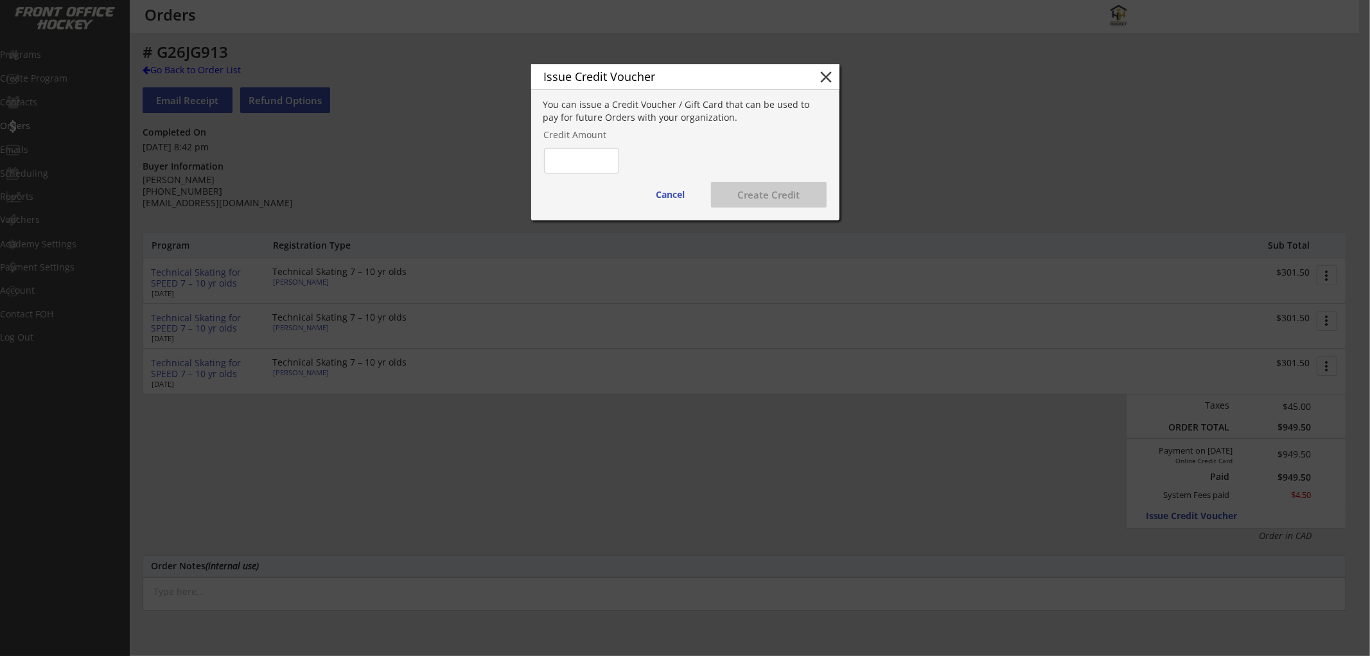
click at [596, 157] on input "input" at bounding box center [581, 161] width 75 height 26
type input "$945.00"
click at [744, 195] on button "Create Credit" at bounding box center [769, 195] width 116 height 26
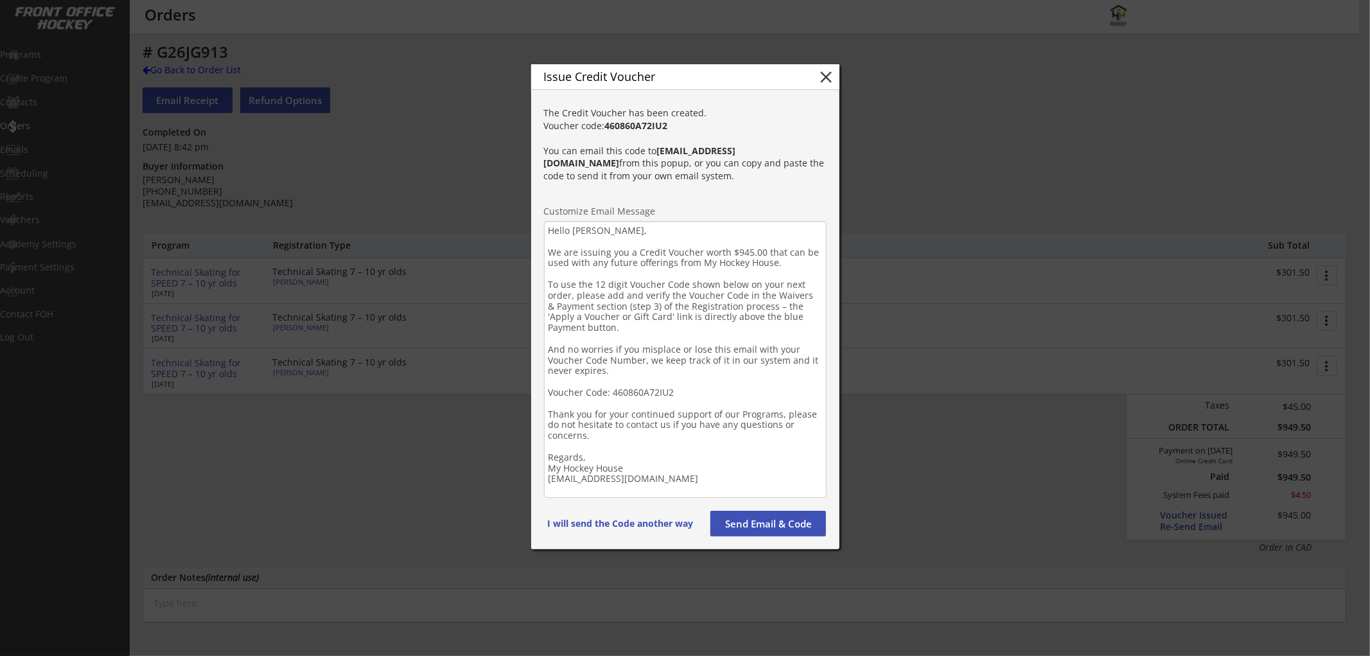
click at [644, 392] on textarea "Hello Ana, We are issuing you a Credit Voucher worth $945.00 that can be used w…" at bounding box center [685, 359] width 283 height 277
click at [638, 521] on button "I will send the Code another way" at bounding box center [620, 524] width 155 height 26
type textarea "Hello , We are issuing you a Credit Voucher worth that can be used with any fut…"
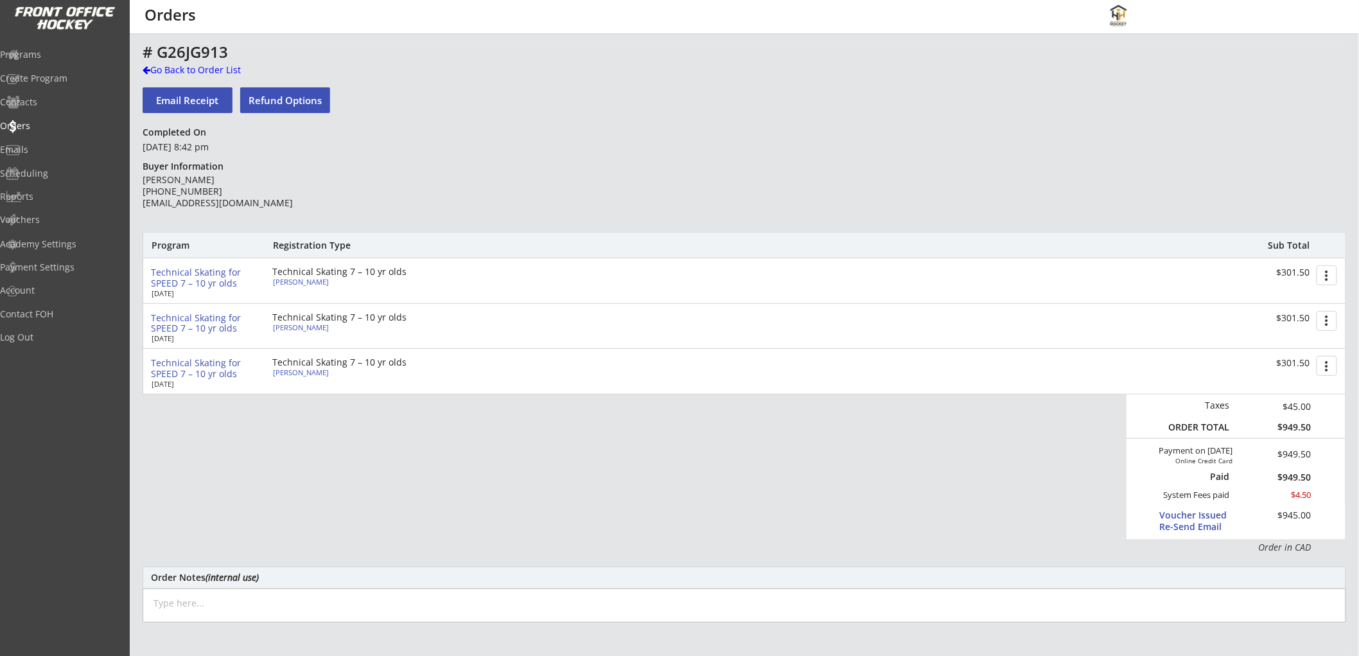
click at [386, 609] on textarea at bounding box center [745, 605] width 1204 height 34
click at [236, 602] on textarea "credit created ($945) for 3 players as they weren't able to make the ice times." at bounding box center [745, 605] width 1204 height 34
type textarea "credit created ($945.00) for 3 players as they weren't able to make the ice tim…"
click at [55, 51] on div "Programs" at bounding box center [61, 54] width 116 height 9
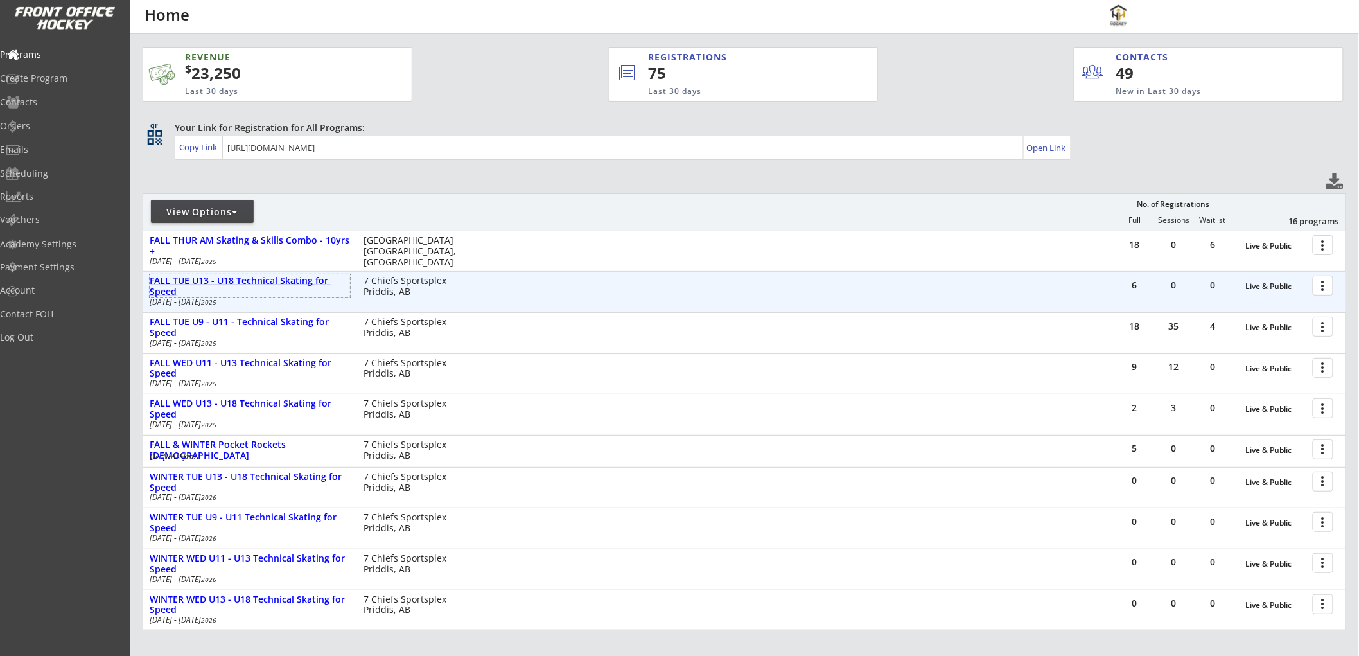
click at [242, 279] on div "FALL TUE U13 - U18 Technical Skating for Speed" at bounding box center [250, 287] width 200 height 22
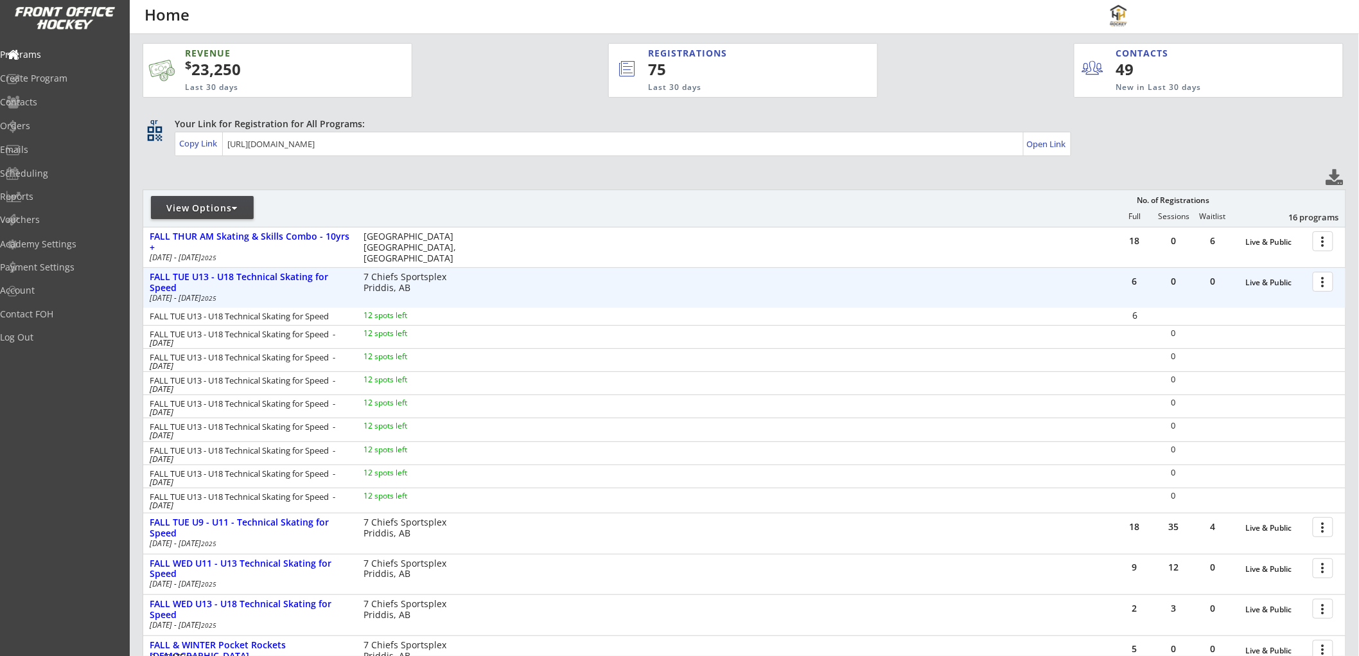
scroll to position [71, 0]
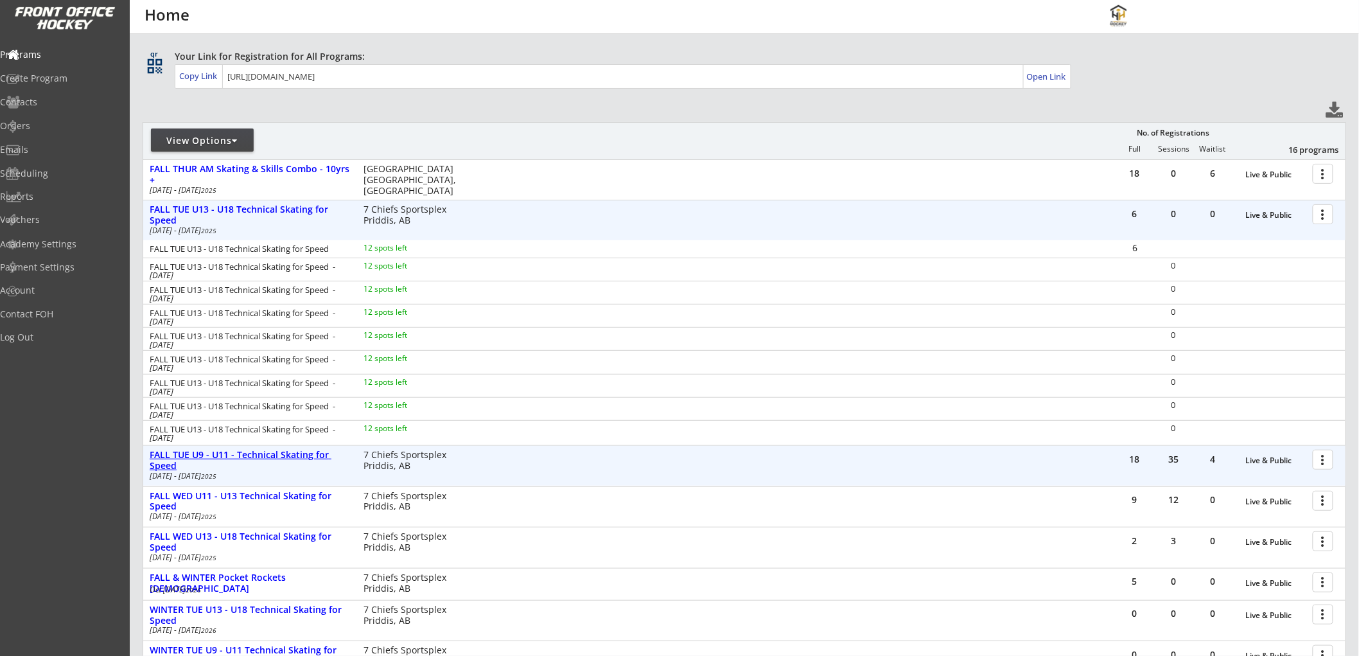
click at [301, 454] on div "FALL TUE U9 - U11 - Technical Skating for Speed" at bounding box center [250, 461] width 200 height 22
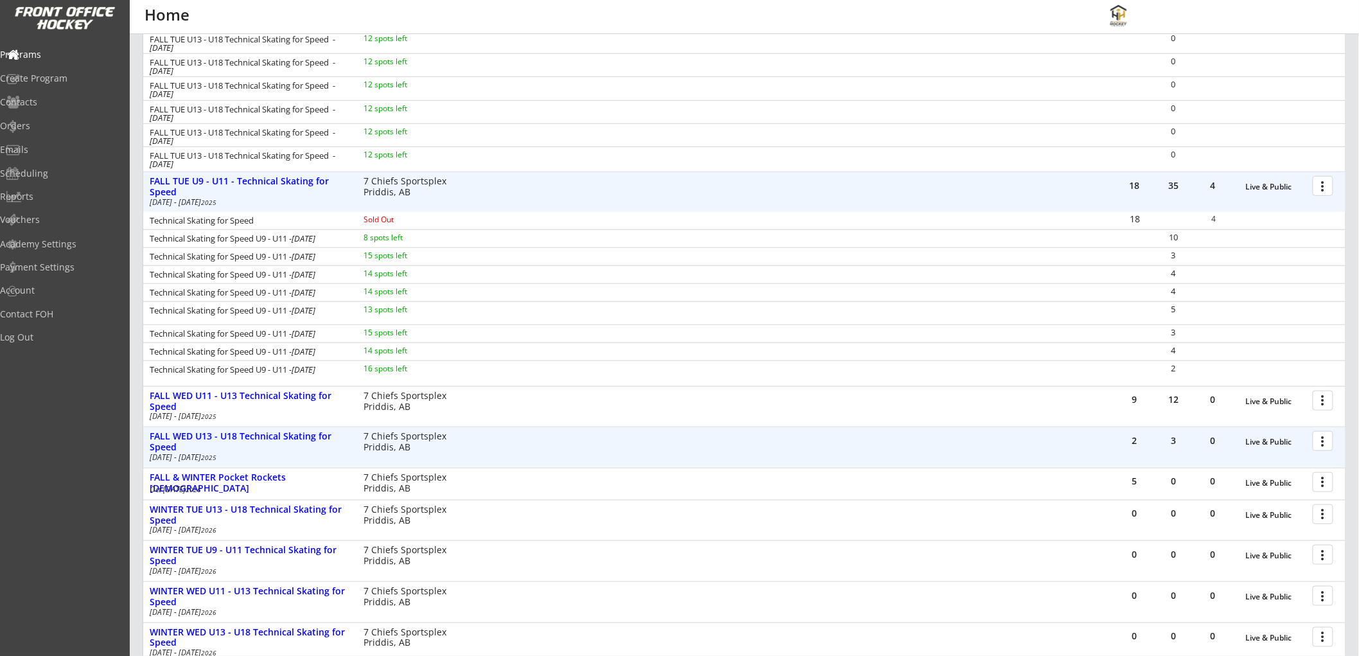
scroll to position [356, 0]
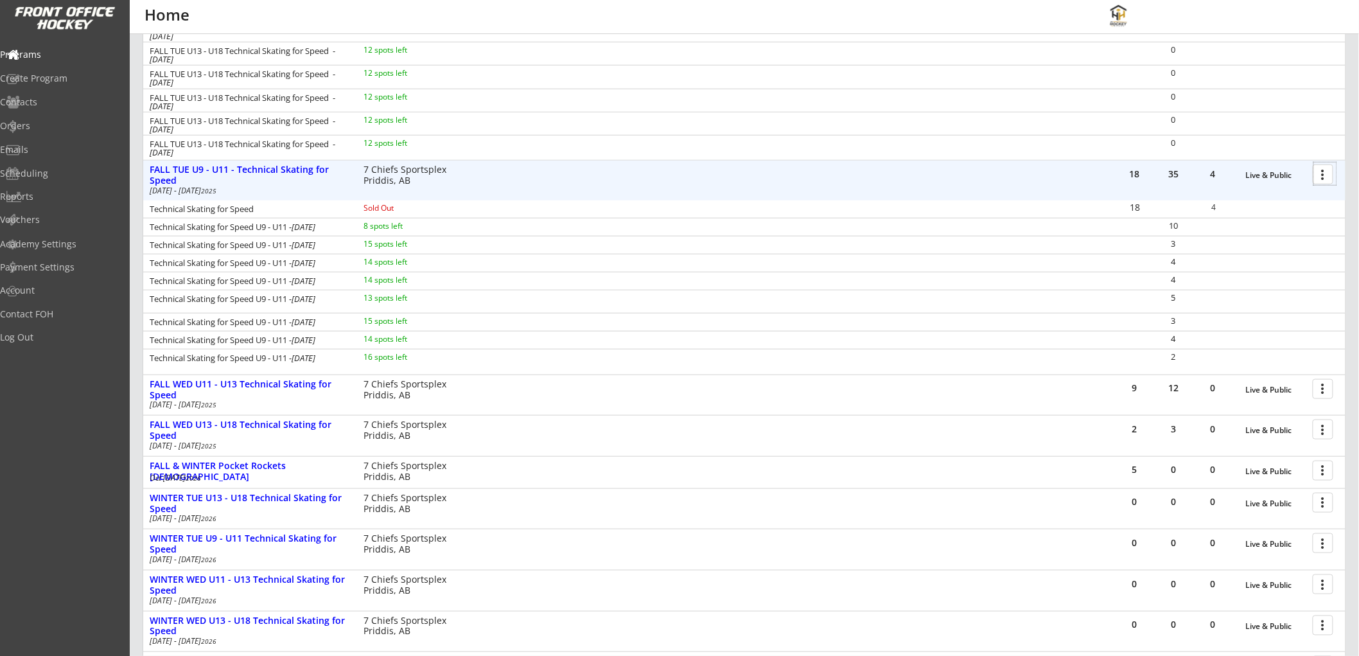
click at [1321, 171] on div at bounding box center [1325, 174] width 22 height 22
click at [280, 168] on div "FALL TUE U9 - U11 - Technical Skating for Speed" at bounding box center [250, 175] width 200 height 22
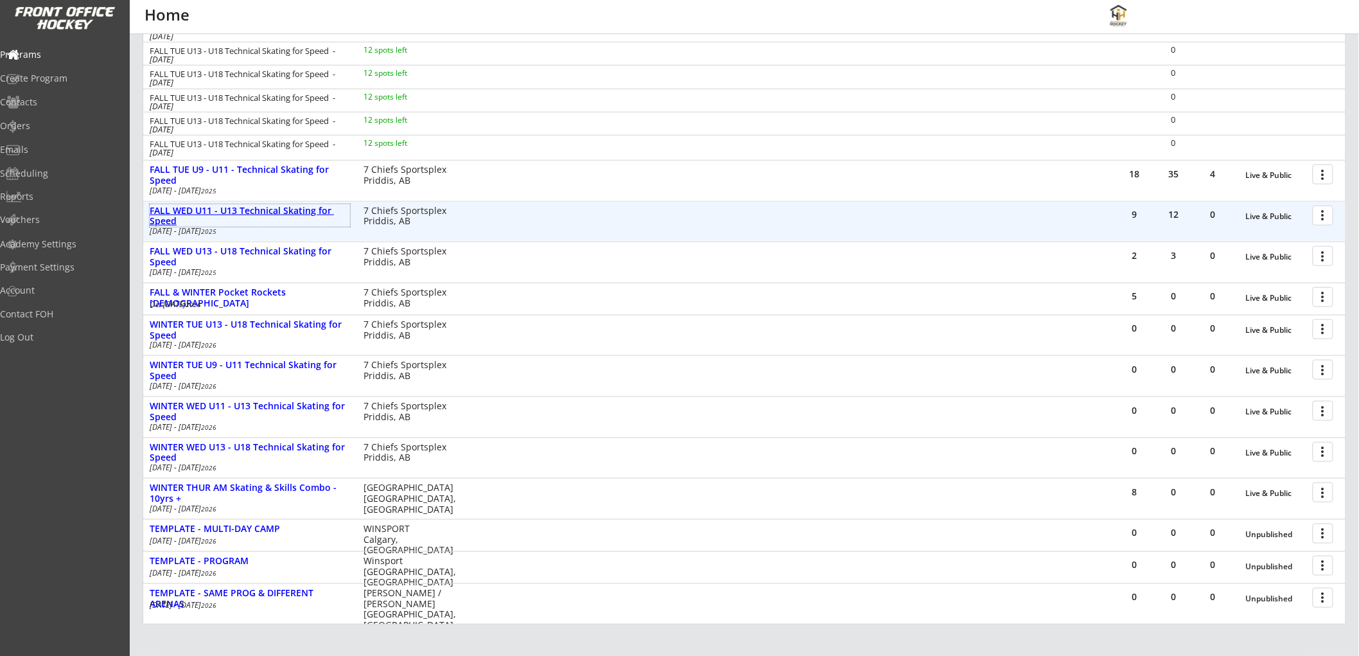
click at [286, 209] on div "FALL WED U11 - U13 Technical Skating for Speed" at bounding box center [250, 217] width 200 height 22
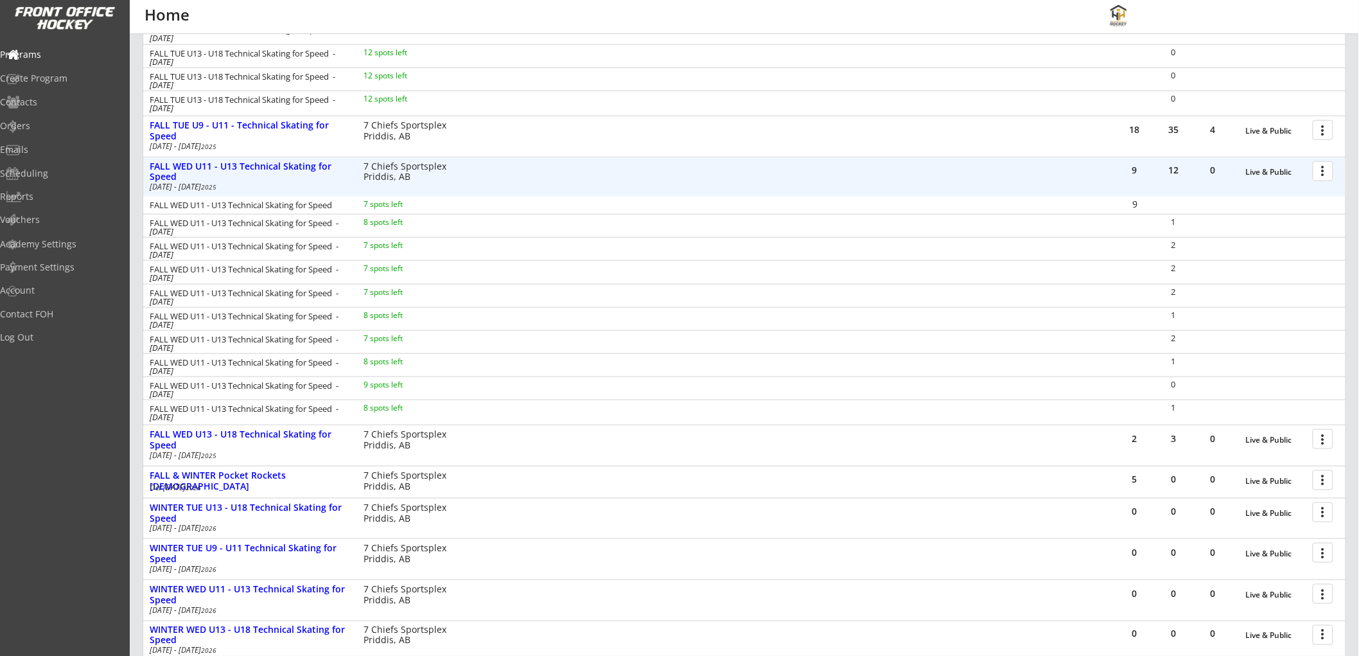
scroll to position [428, 0]
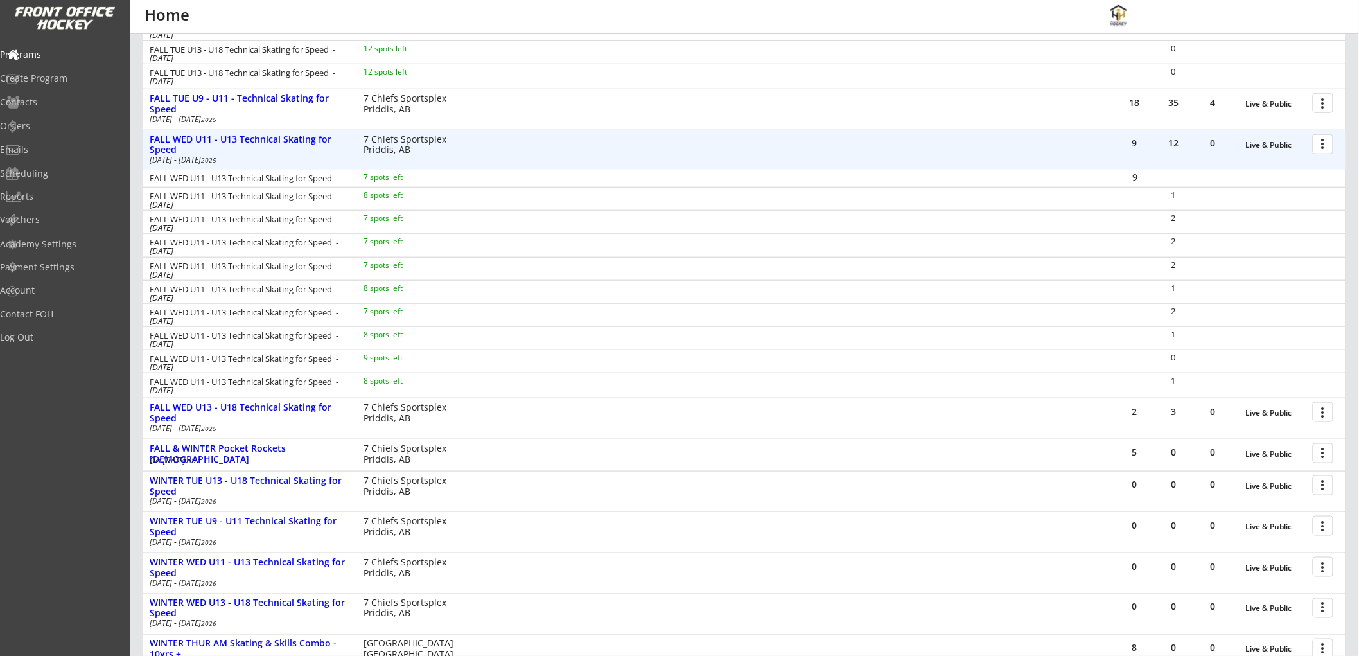
click at [1326, 141] on div at bounding box center [1325, 143] width 22 height 22
click at [224, 133] on div "FALL WED U11 - U13 Technical Skating for Speed" at bounding box center [250, 144] width 200 height 23
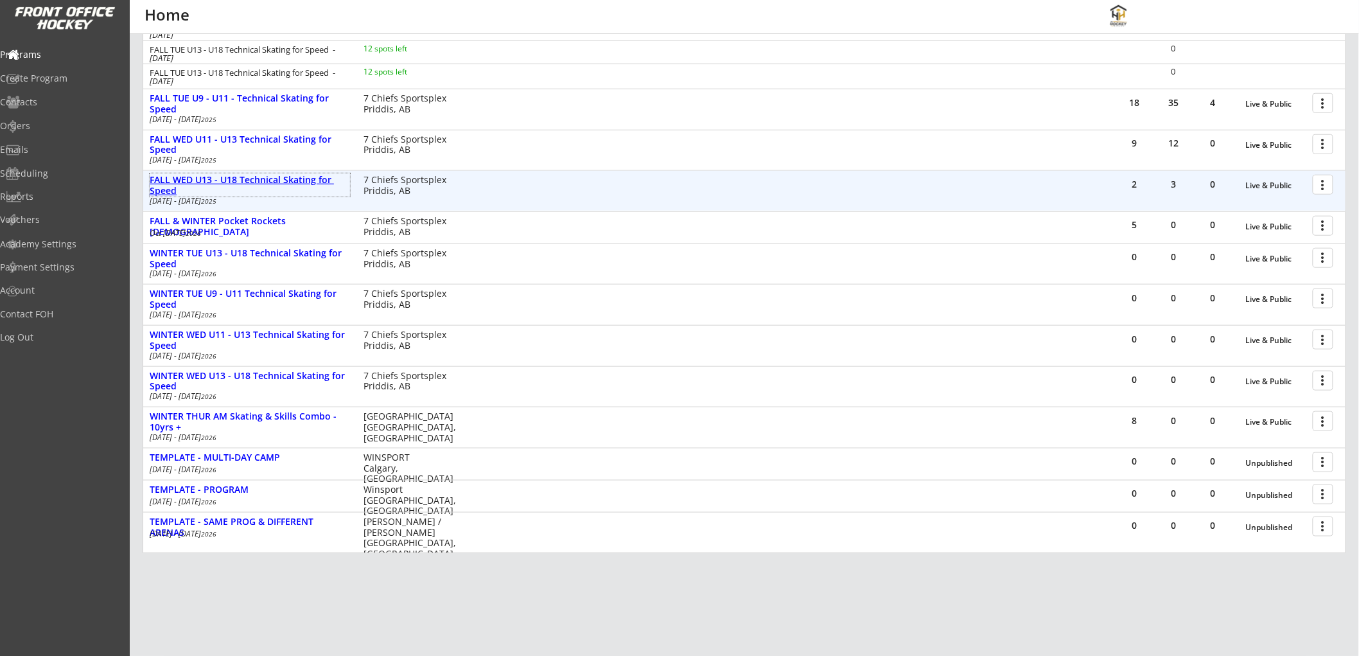
click at [219, 181] on div "FALL WED U13 - U18 Technical Skating for Speed" at bounding box center [250, 186] width 200 height 22
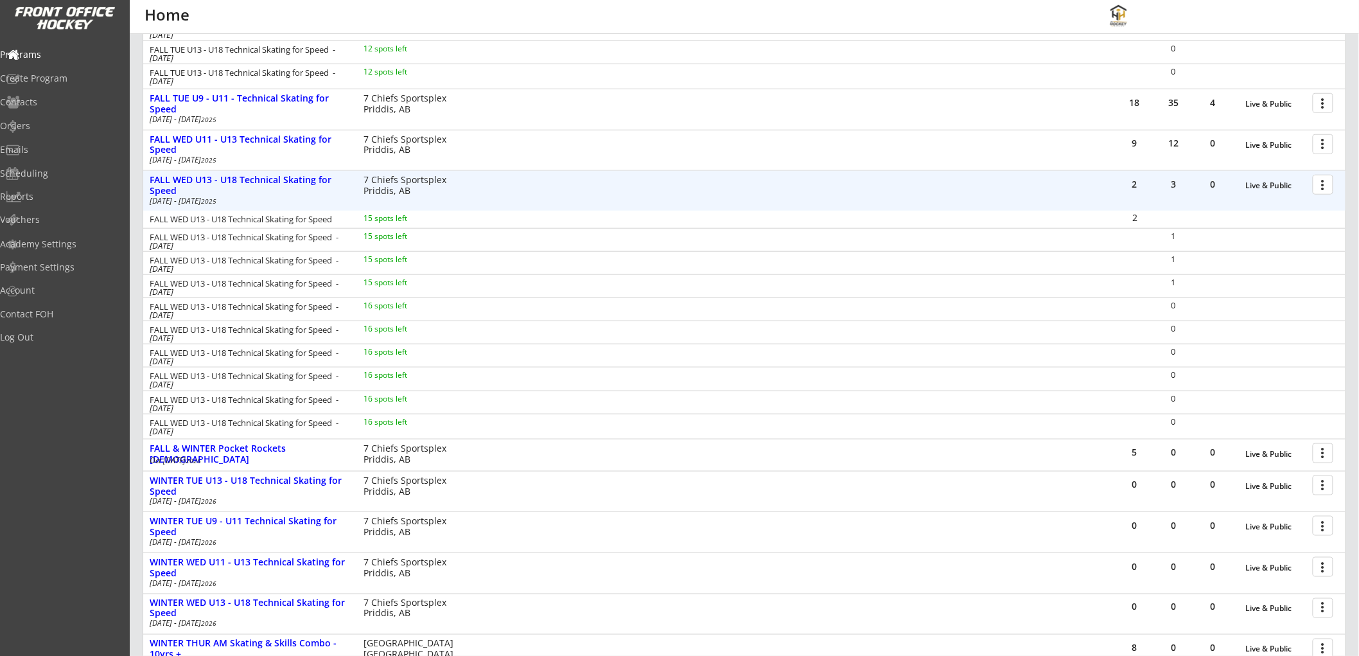
click at [1324, 184] on div at bounding box center [1325, 184] width 22 height 22
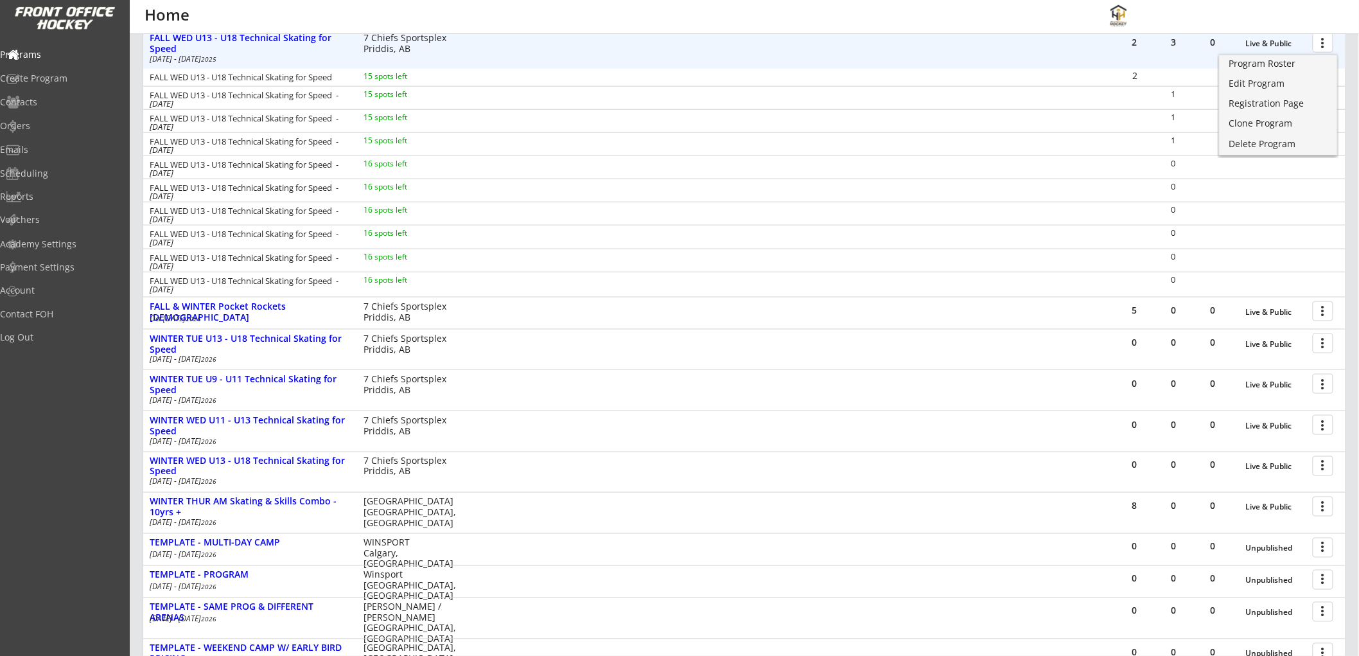
scroll to position [570, 0]
click at [320, 39] on div "FALL WED U13 - U18 Technical Skating for Speed" at bounding box center [250, 43] width 200 height 22
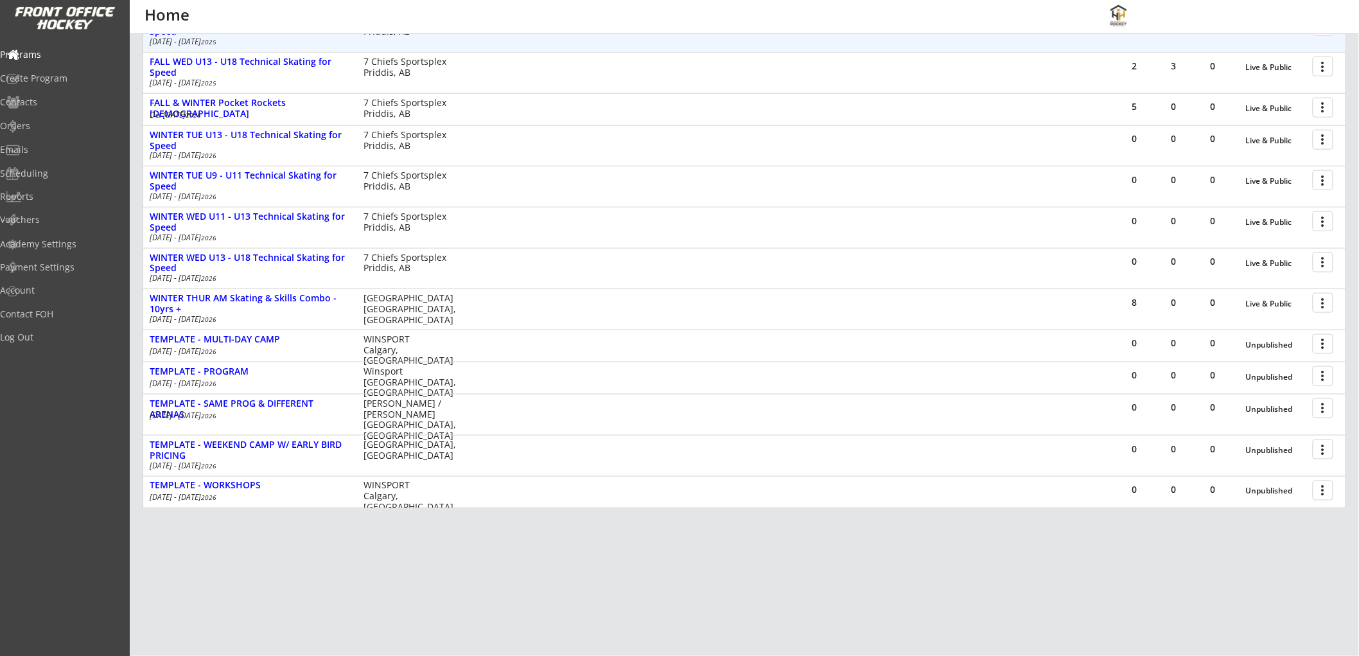
scroll to position [546, 0]
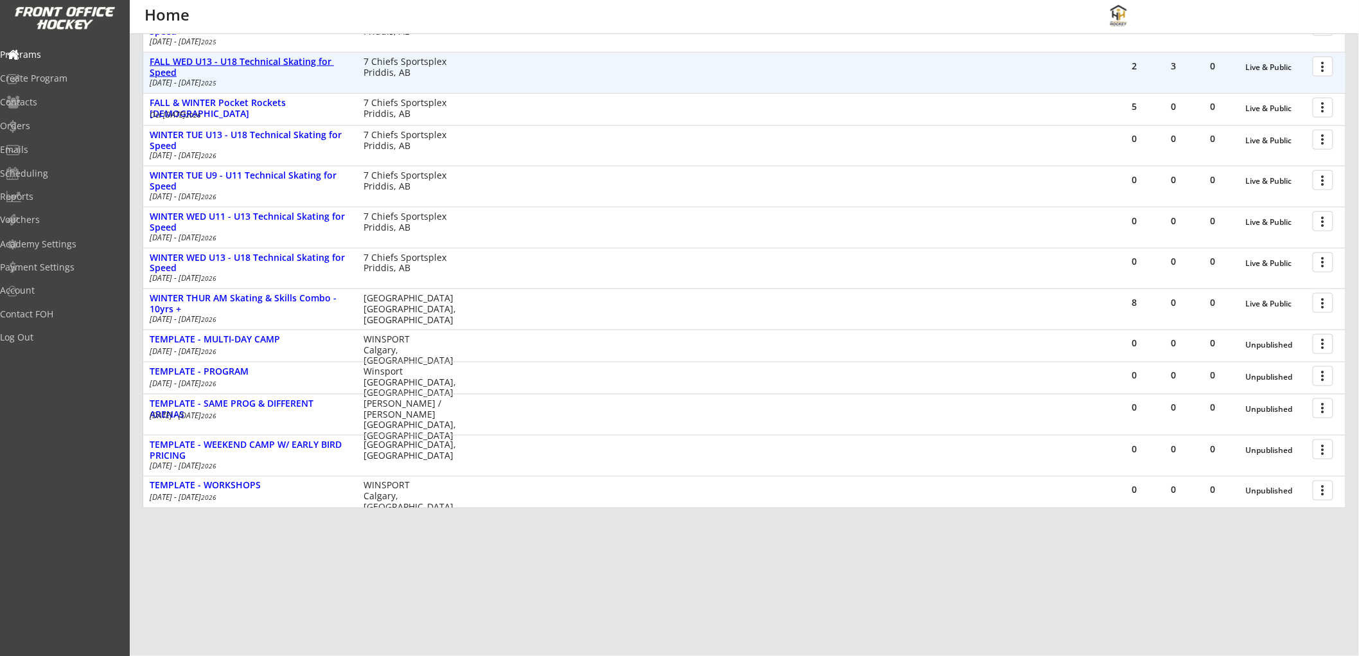
click at [277, 62] on div "FALL WED U13 - U18 Technical Skating for Speed" at bounding box center [250, 68] width 200 height 22
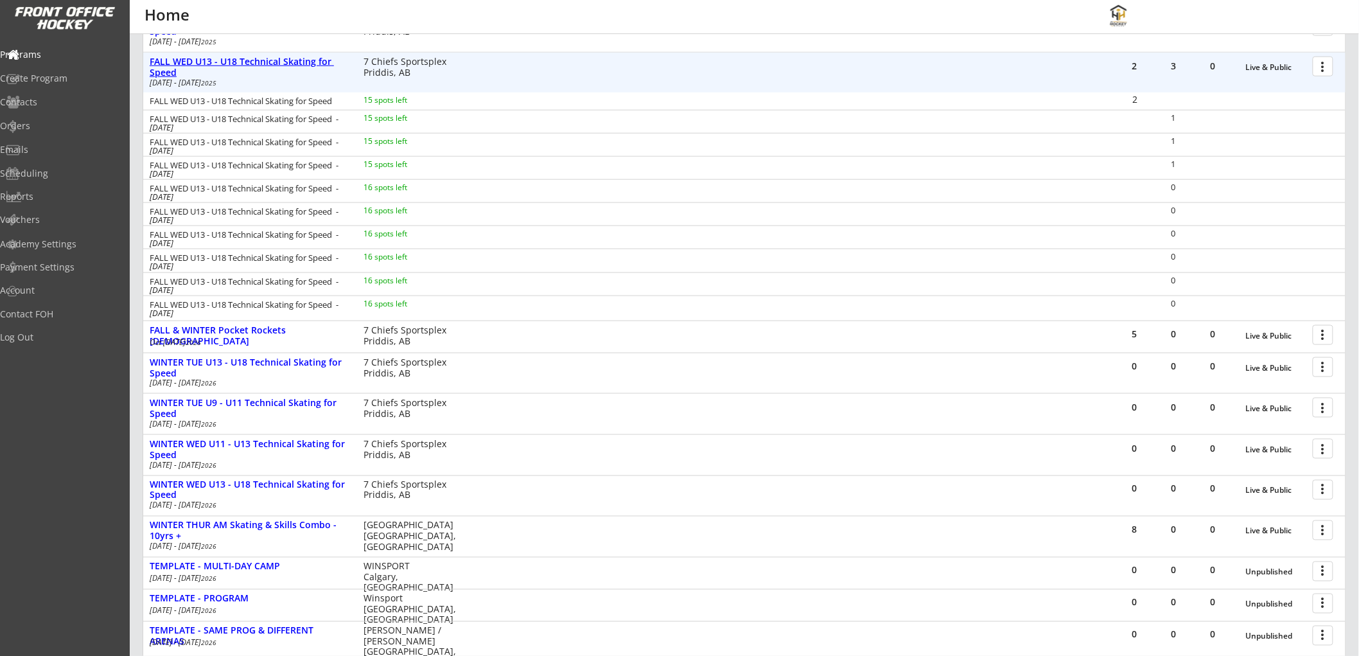
click at [277, 62] on div "FALL WED U13 - U18 Technical Skating for Speed" at bounding box center [250, 68] width 200 height 22
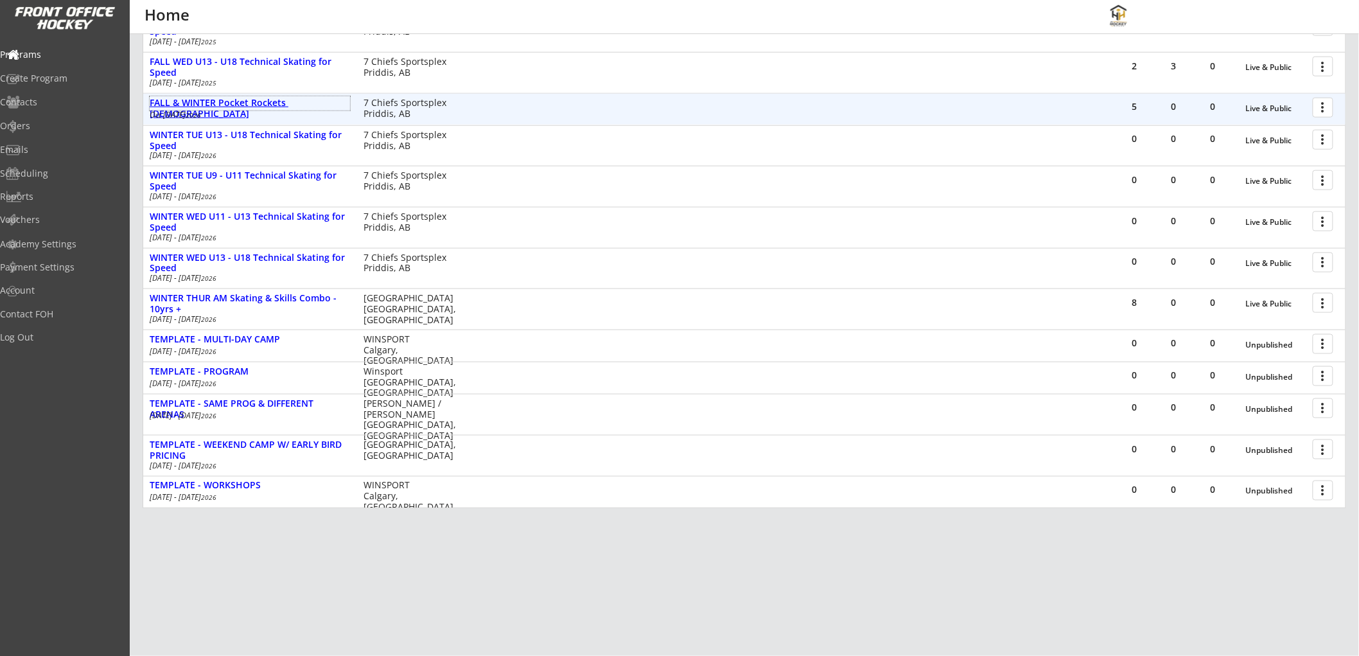
click at [277, 101] on div "FALL & WINTER Pocket Rockets [DEMOGRAPHIC_DATA]" at bounding box center [250, 109] width 200 height 22
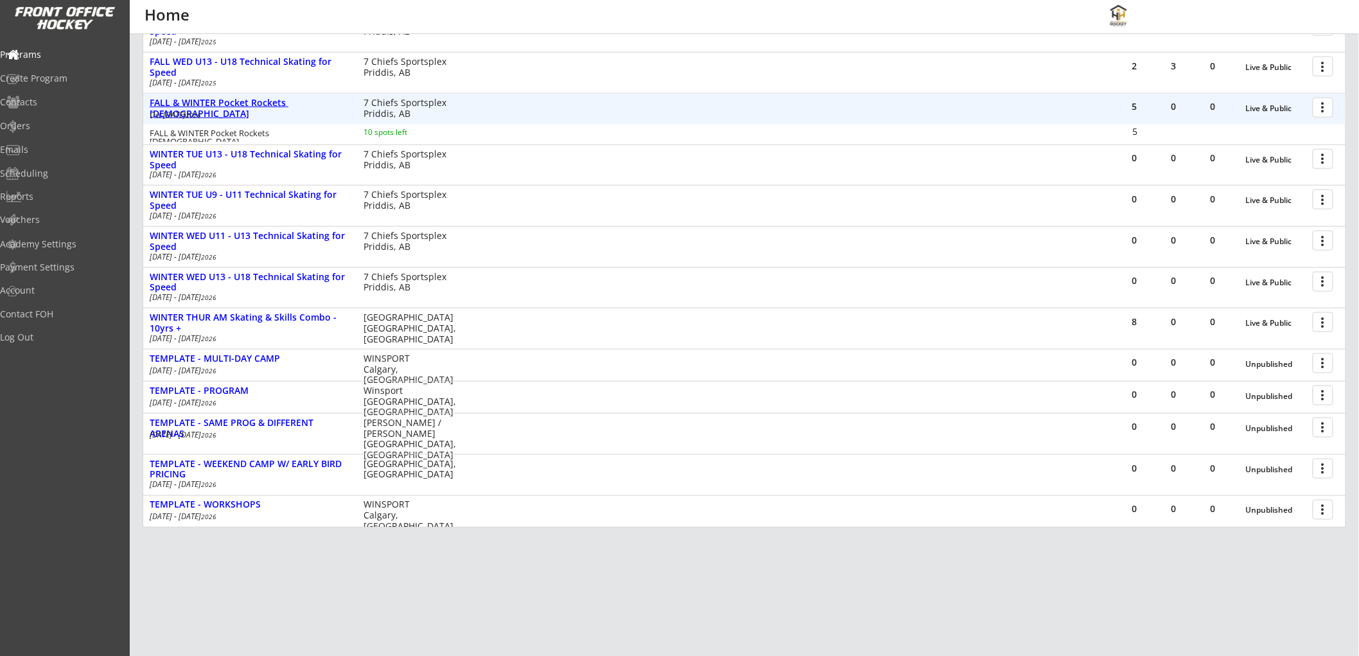
click at [281, 101] on div "FALL & WINTER Pocket Rockets [DEMOGRAPHIC_DATA]" at bounding box center [250, 109] width 200 height 22
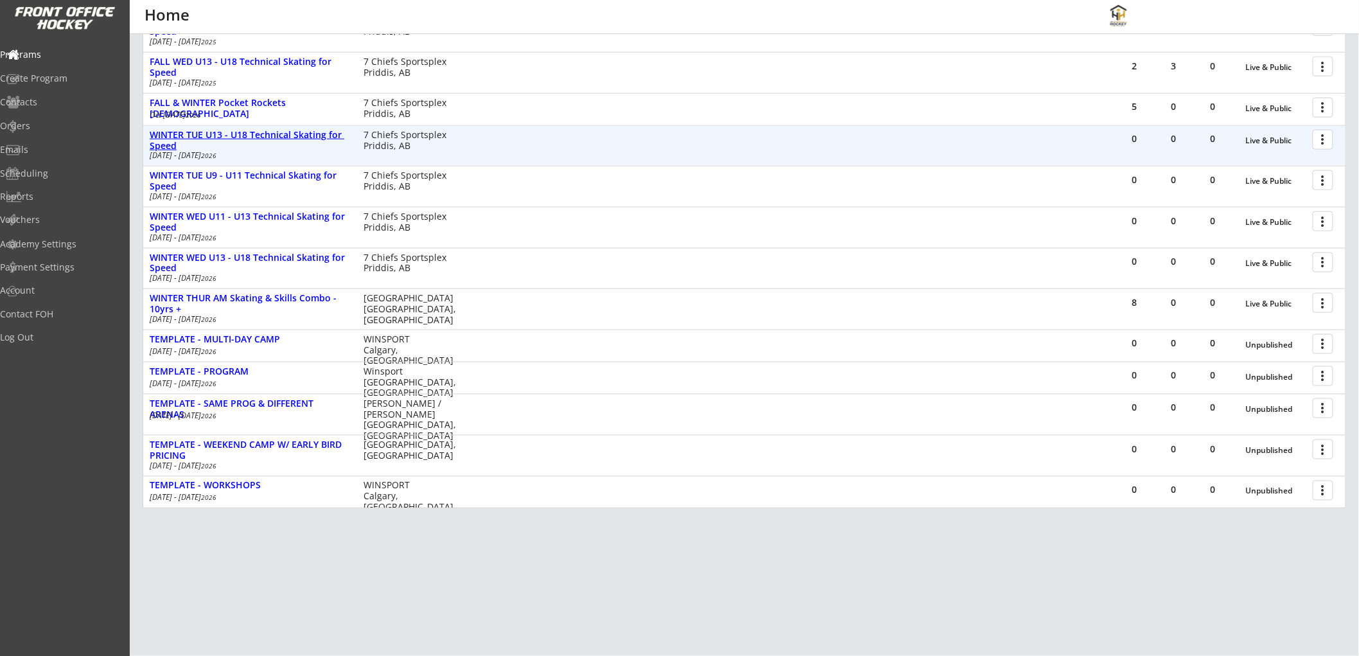
click at [277, 130] on div "WINTER TUE U13 - U18 Technical Skating for Speed" at bounding box center [250, 141] width 200 height 22
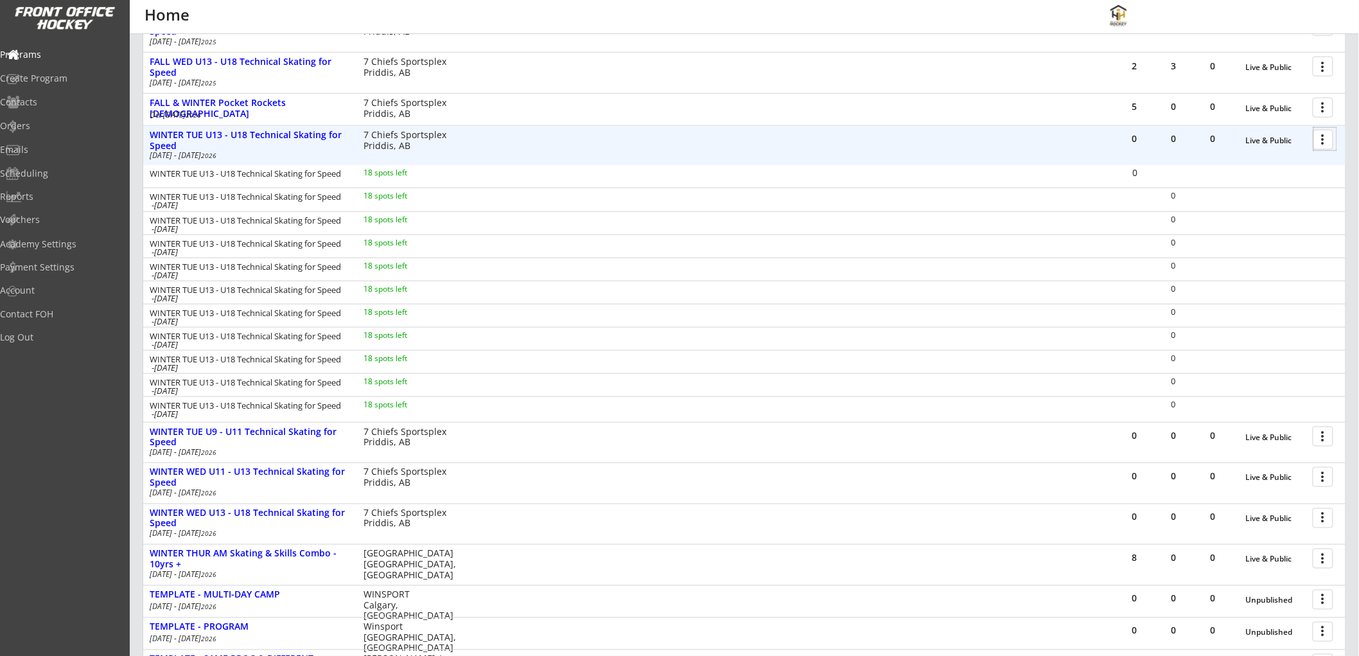
click at [1326, 137] on div at bounding box center [1325, 139] width 22 height 22
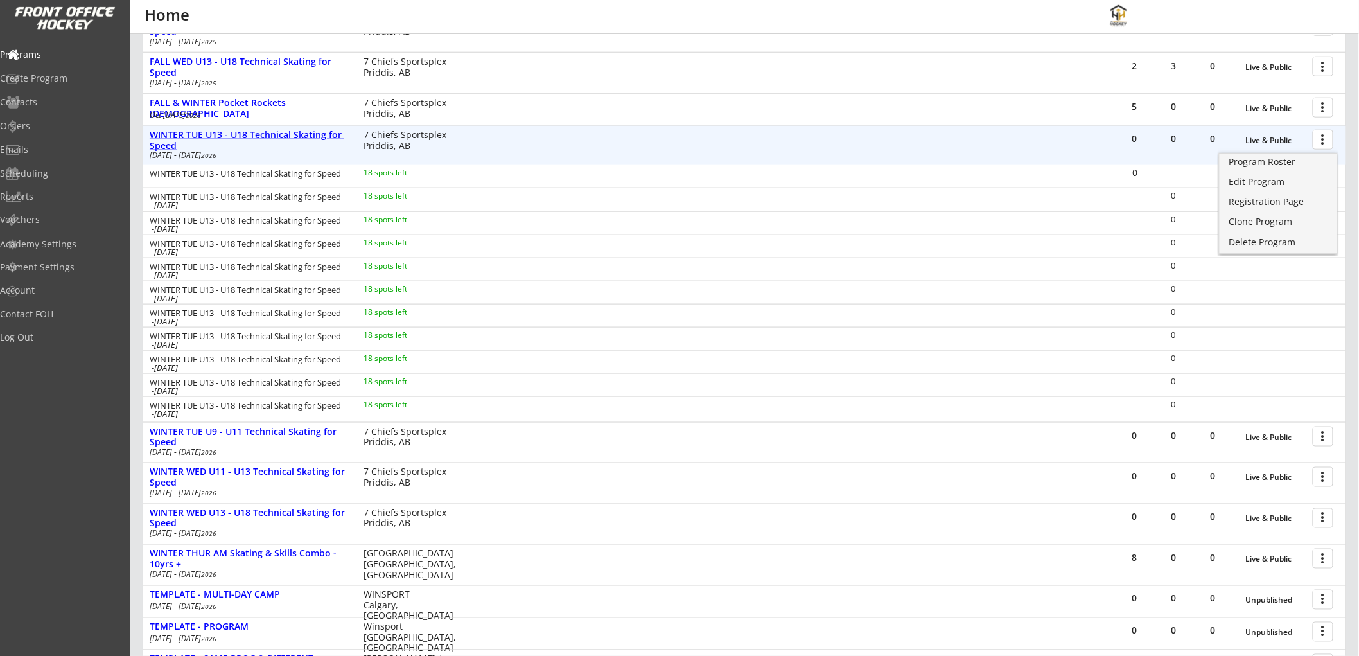
click at [233, 130] on div "WINTER TUE U13 - U18 Technical Skating for Speed" at bounding box center [250, 141] width 200 height 22
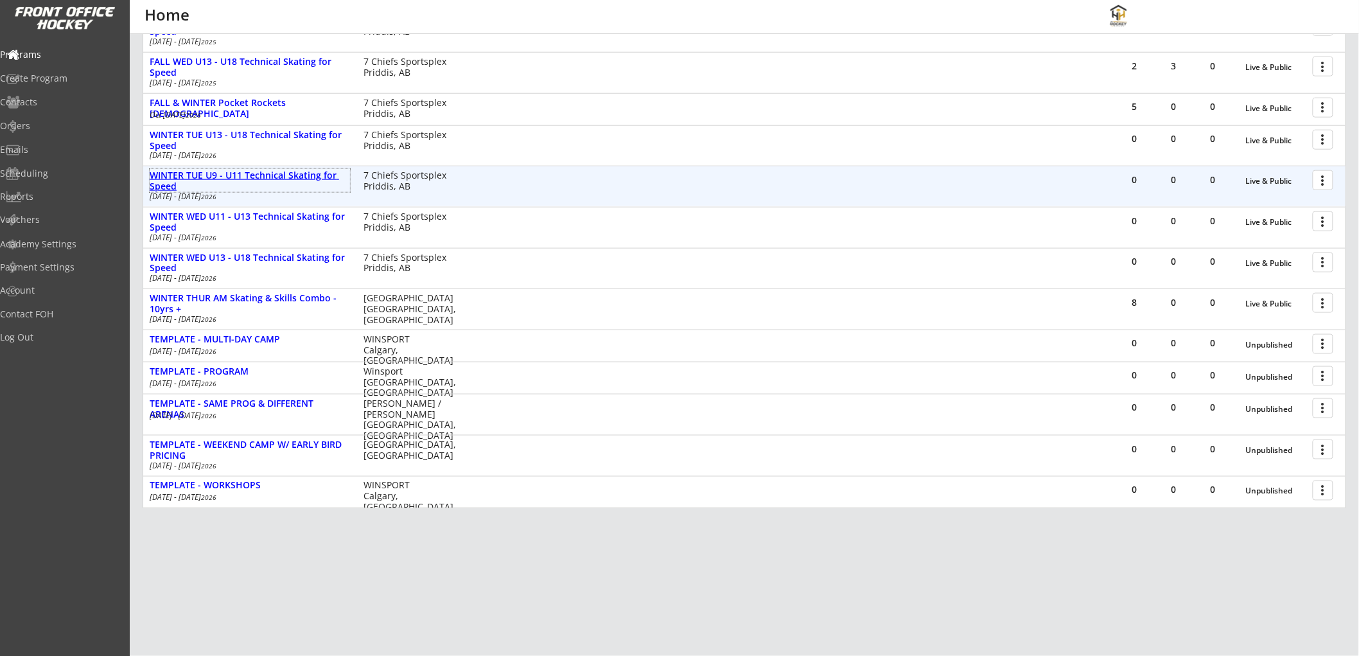
click at [243, 175] on div "WINTER TUE U9 - U11 Technical Skating for Speed" at bounding box center [250, 181] width 200 height 22
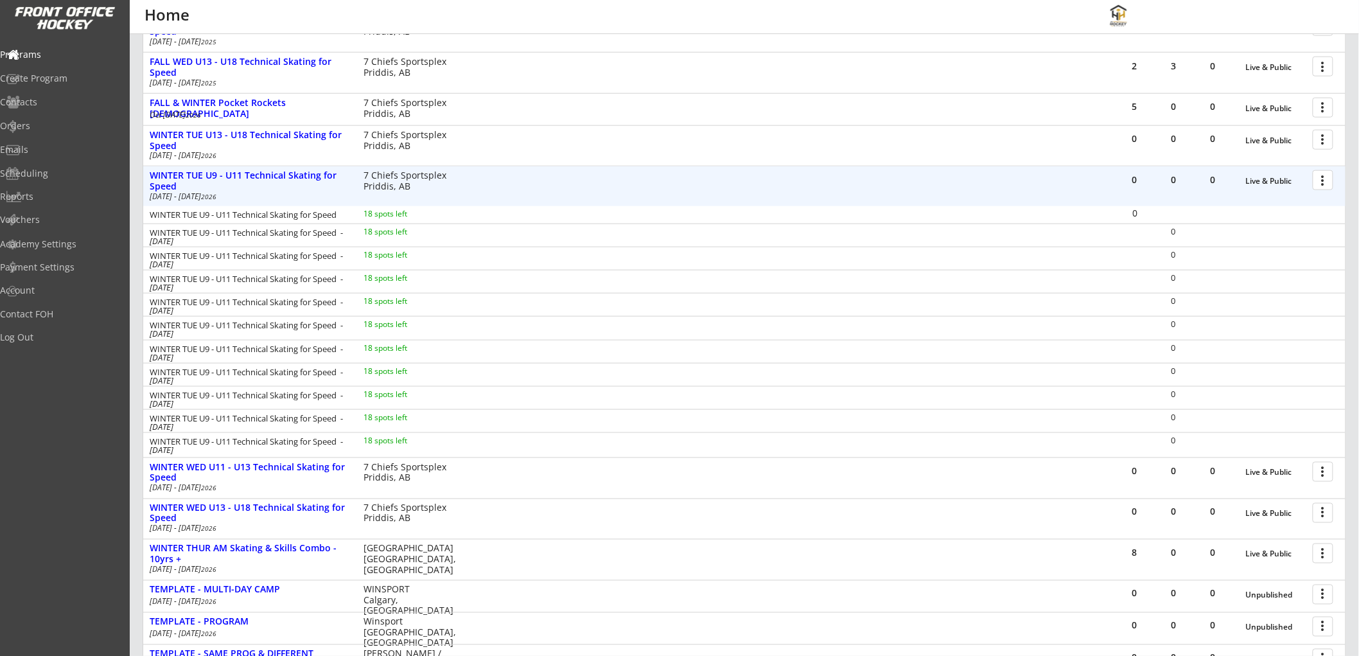
click at [1319, 178] on div at bounding box center [1325, 179] width 22 height 22
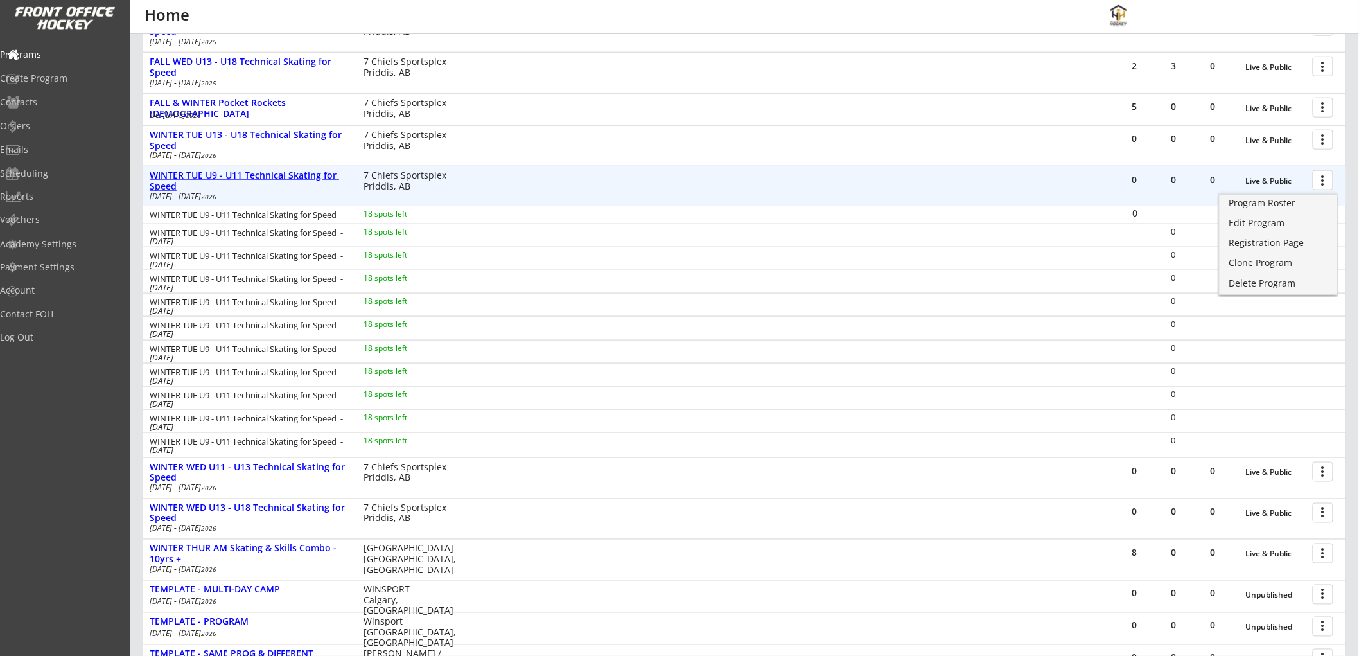
click at [234, 171] on div "WINTER TUE U9 - U11 Technical Skating for Speed" at bounding box center [250, 181] width 200 height 22
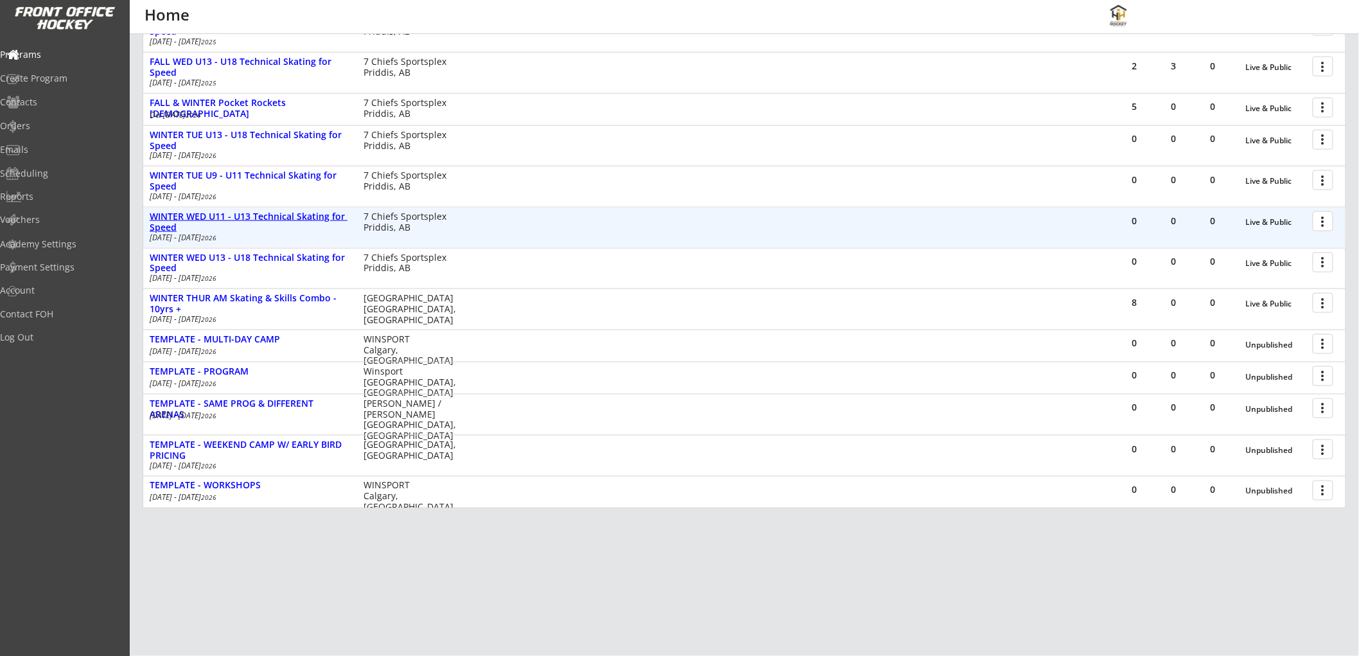
click at [236, 213] on div "WINTER WED U11 - U13 Technical Skating for Speed" at bounding box center [250, 222] width 200 height 22
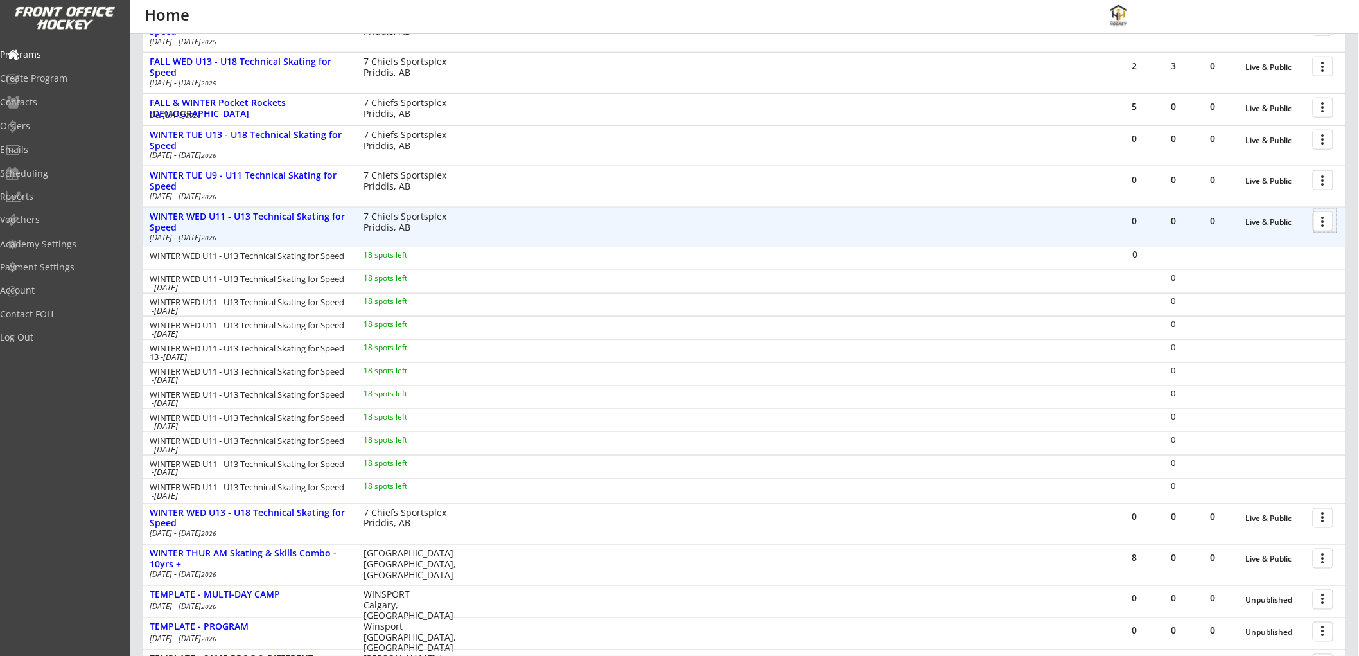
click at [1327, 222] on div at bounding box center [1325, 220] width 22 height 22
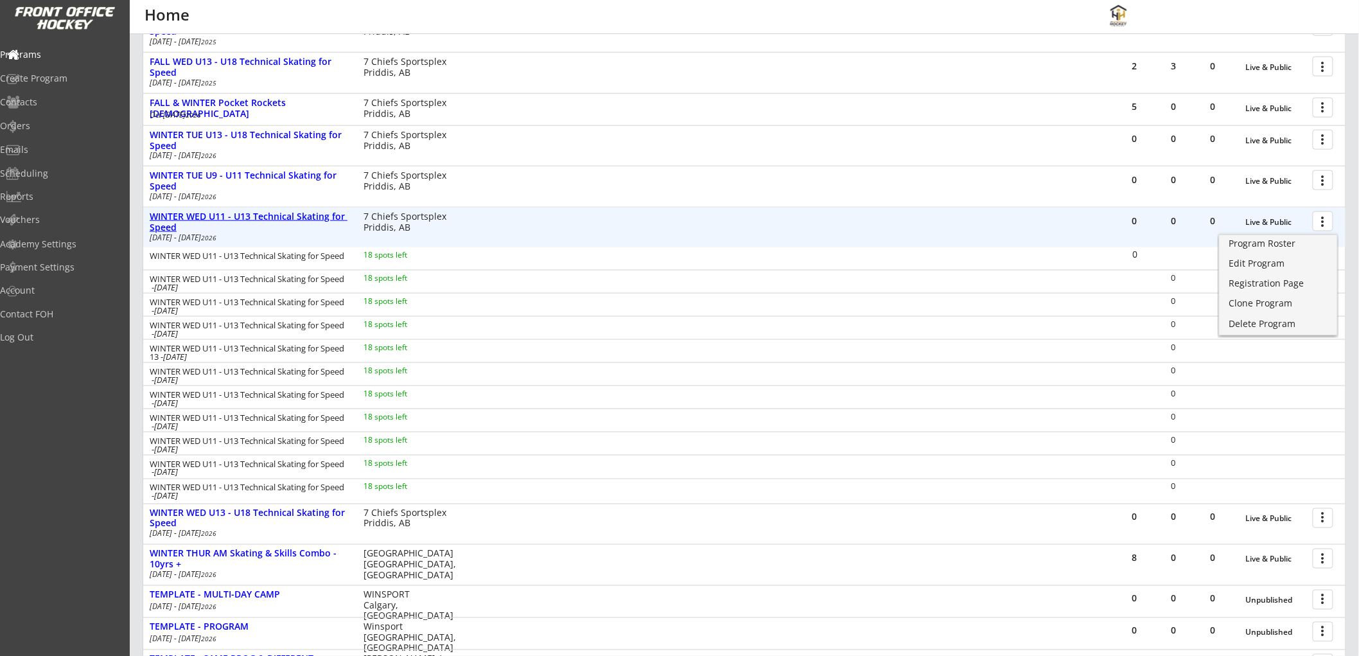
click at [258, 213] on div "WINTER WED U11 - U13 Technical Skating for Speed" at bounding box center [250, 222] width 200 height 22
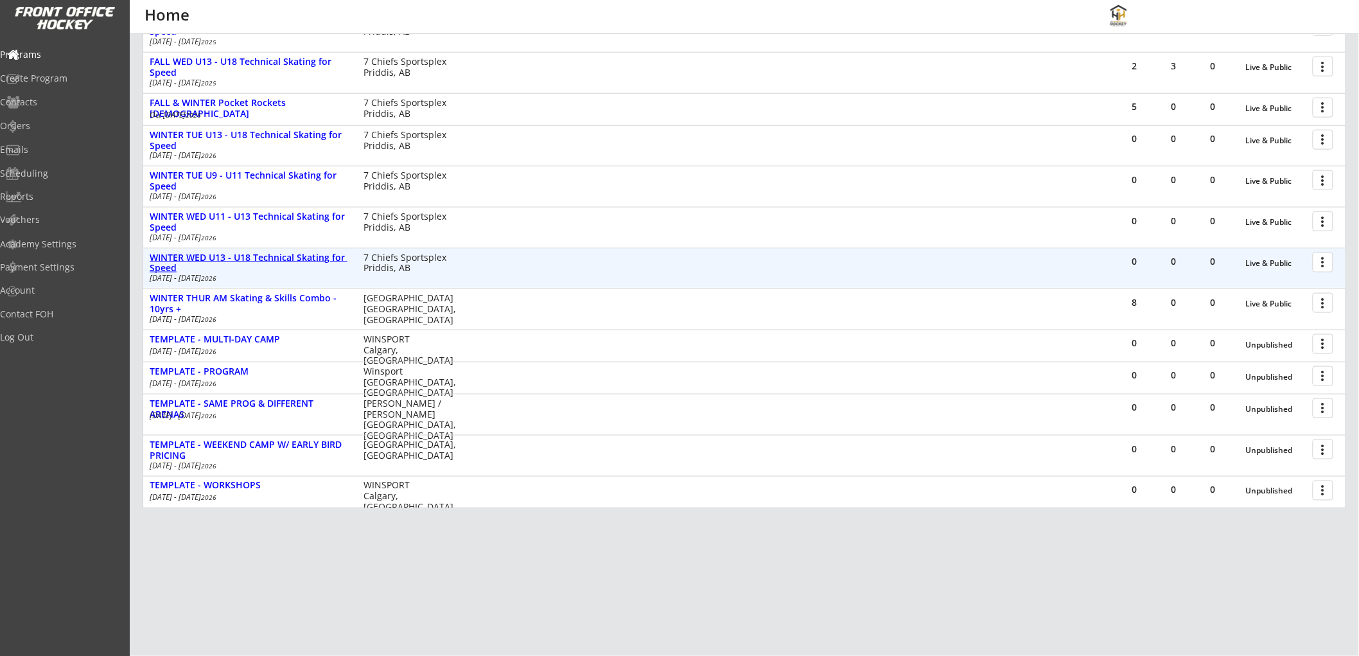
click at [258, 256] on div "WINTER WED U13 - U18 Technical Skating for Speed" at bounding box center [250, 263] width 200 height 22
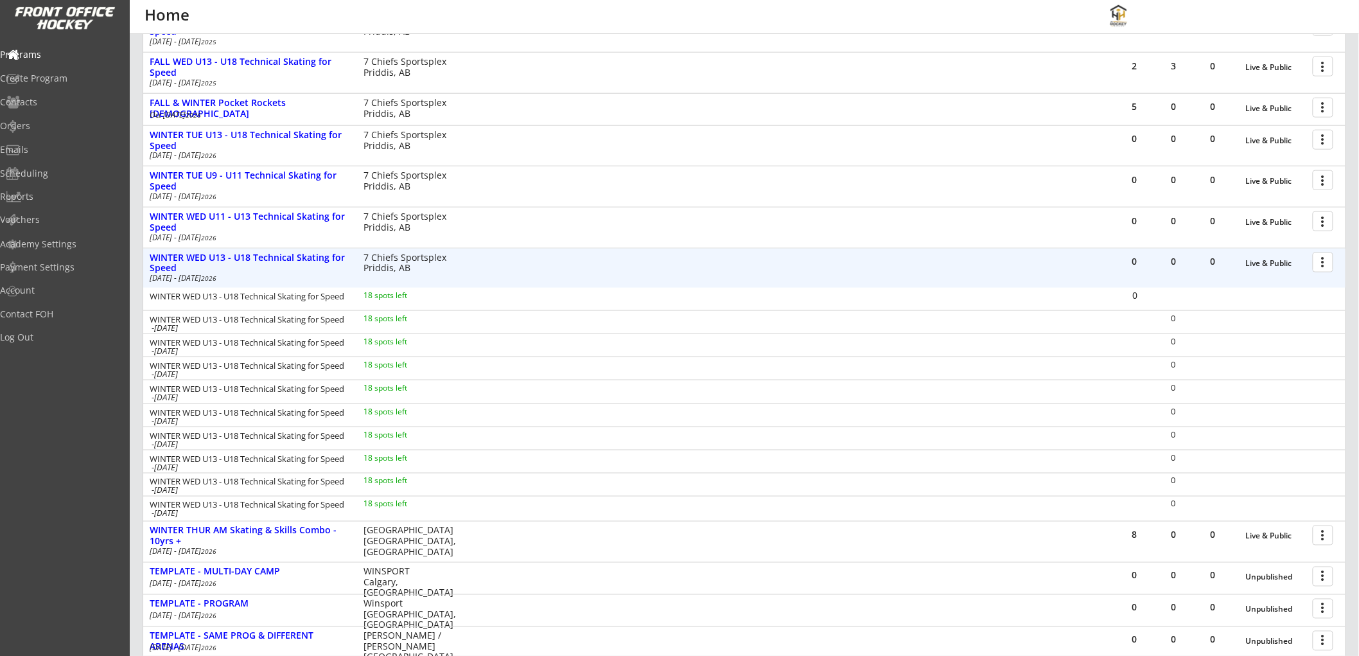
click at [1317, 259] on div at bounding box center [1325, 261] width 22 height 22
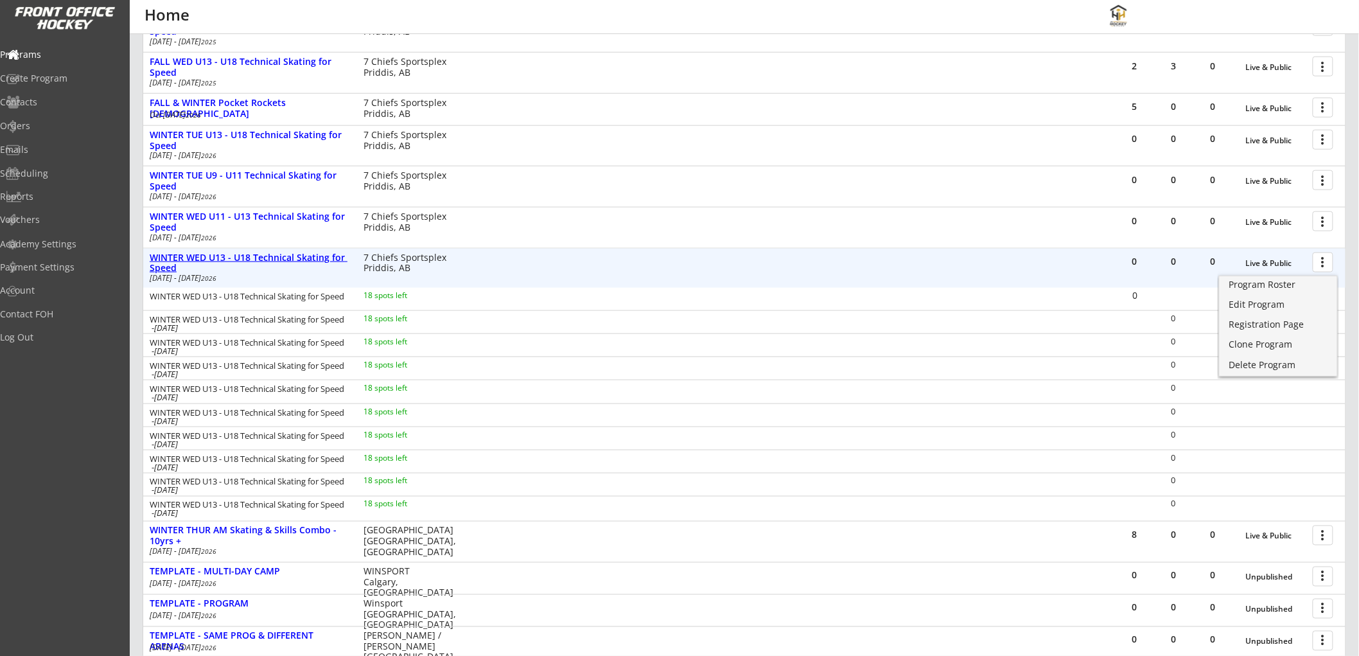
click at [216, 254] on div "WINTER WED U13 - U18 Technical Skating for Speed" at bounding box center [250, 263] width 200 height 22
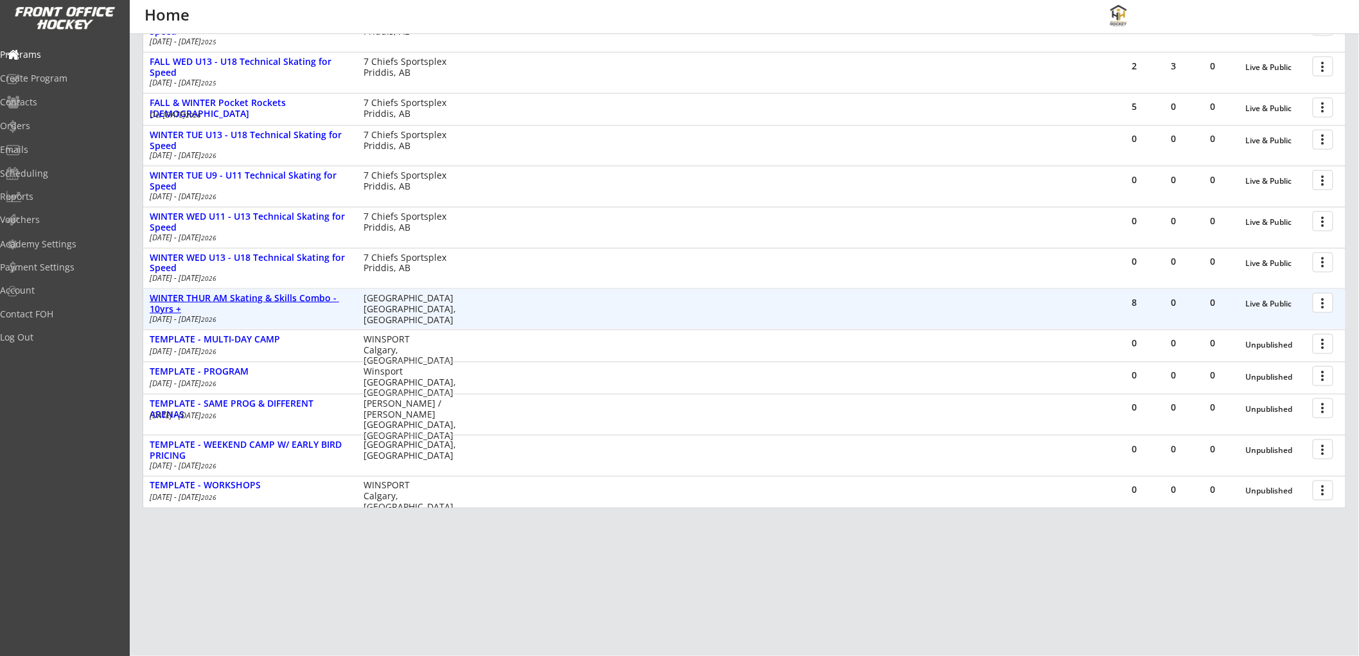
click at [225, 297] on div "WINTER THUR AM Skating & Skills Combo - 10yrs +" at bounding box center [250, 304] width 200 height 22
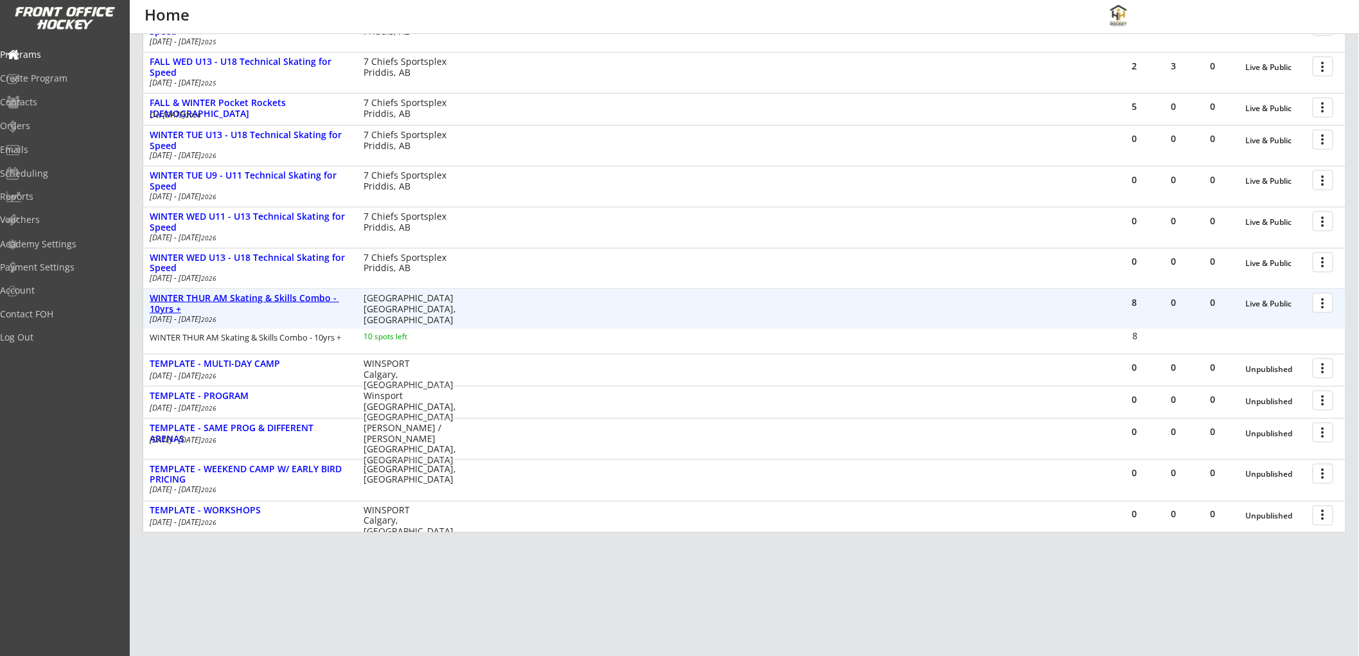
click at [225, 297] on div "WINTER THUR AM Skating & Skills Combo - 10yrs +" at bounding box center [250, 304] width 200 height 22
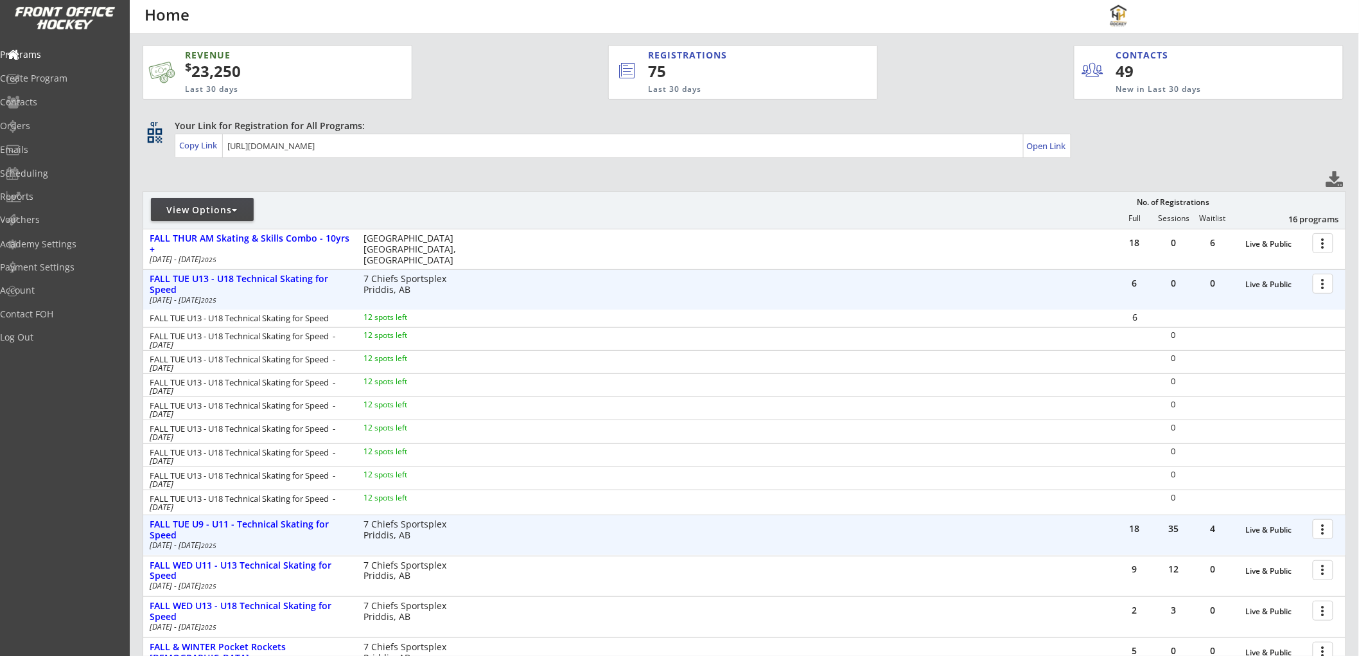
scroll to position [0, 0]
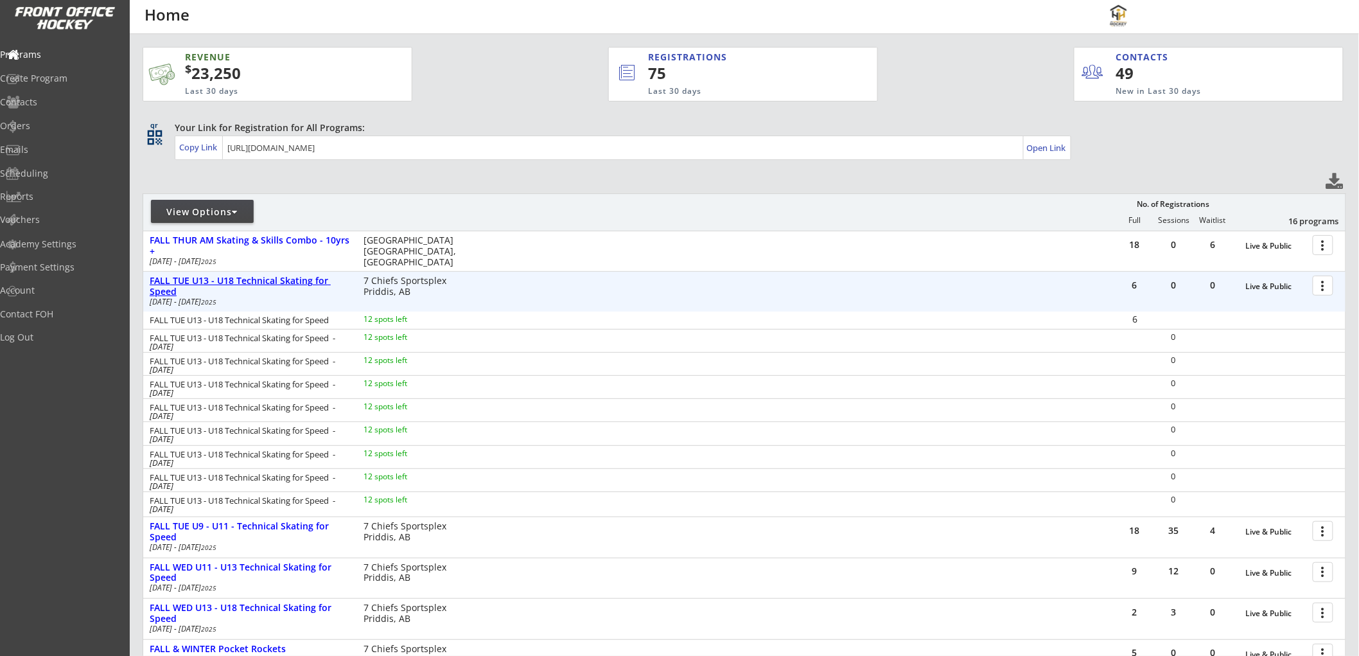
click at [247, 281] on div "FALL TUE U13 - U18 Technical Skating for Speed" at bounding box center [250, 287] width 200 height 22
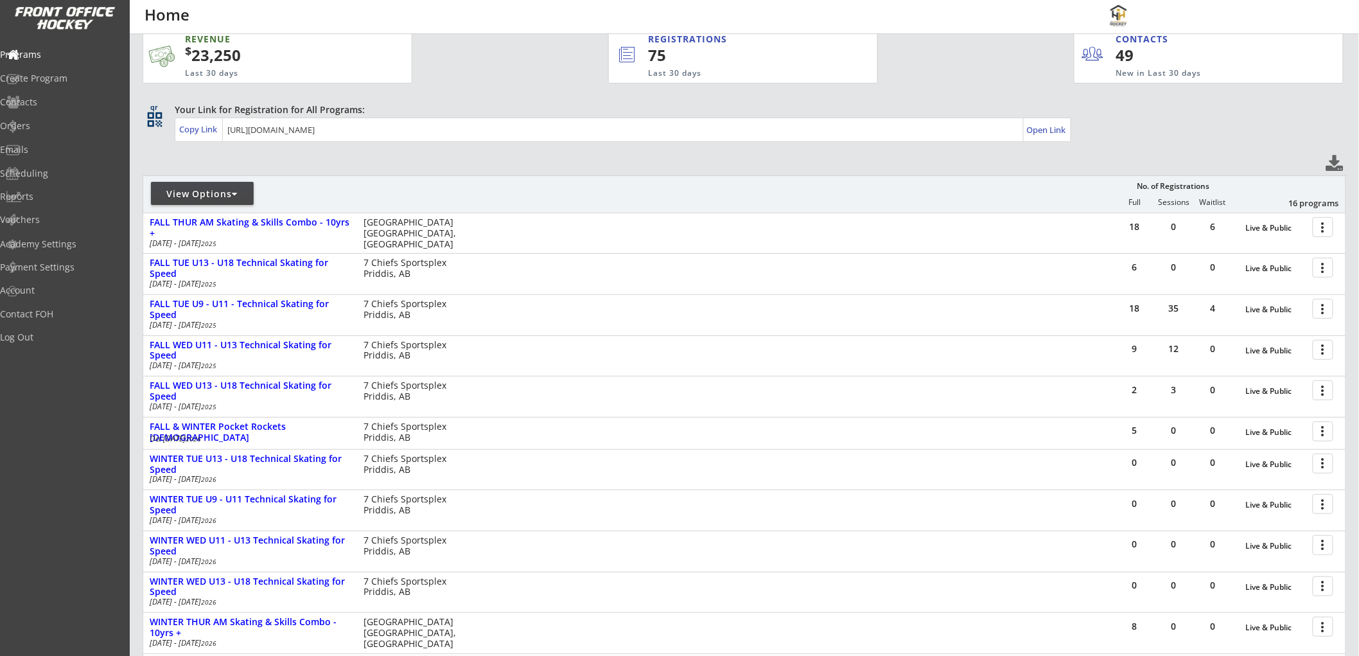
scroll to position [71, 0]
